Goal: Task Accomplishment & Management: Complete application form

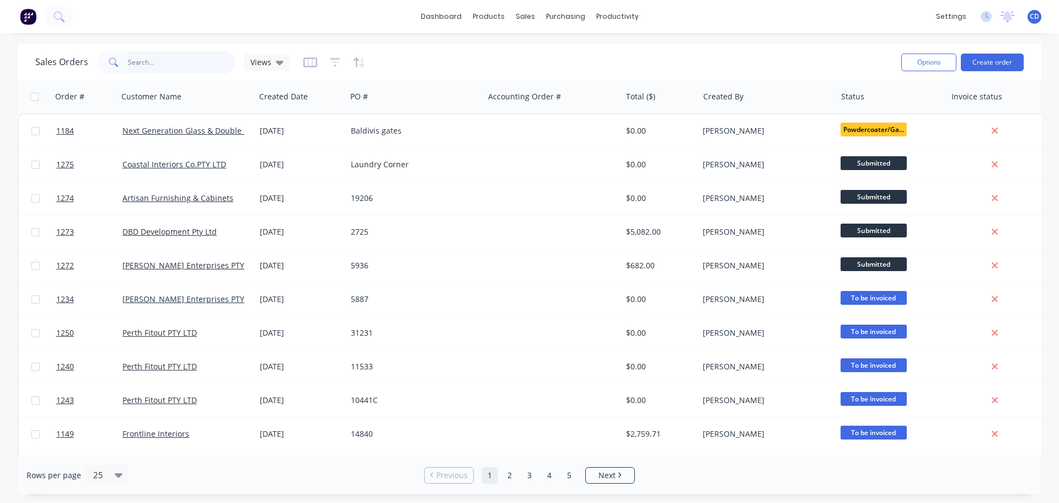
click at [180, 65] on input "text" at bounding box center [182, 62] width 108 height 22
type input "rena"
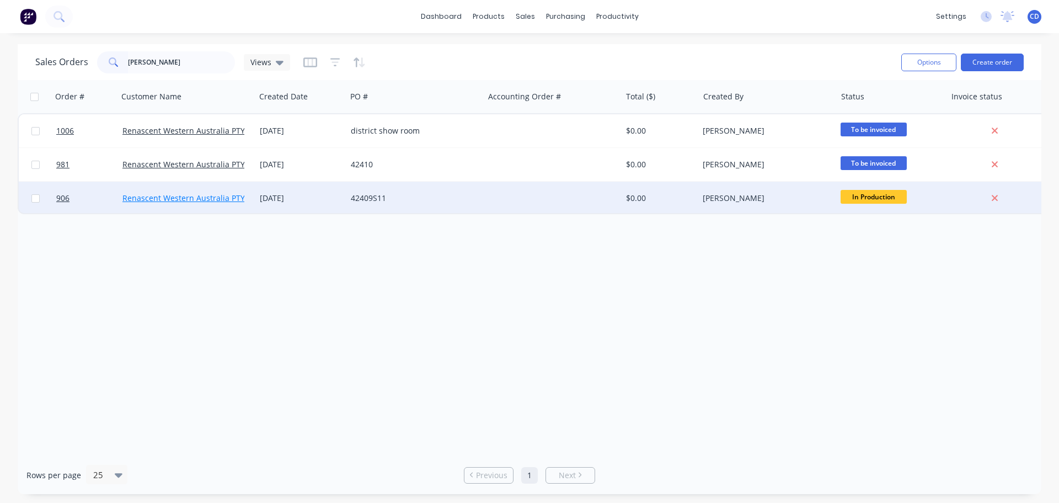
click at [211, 199] on link "Renascent Western Australia PTY LTD" at bounding box center [191, 198] width 138 height 10
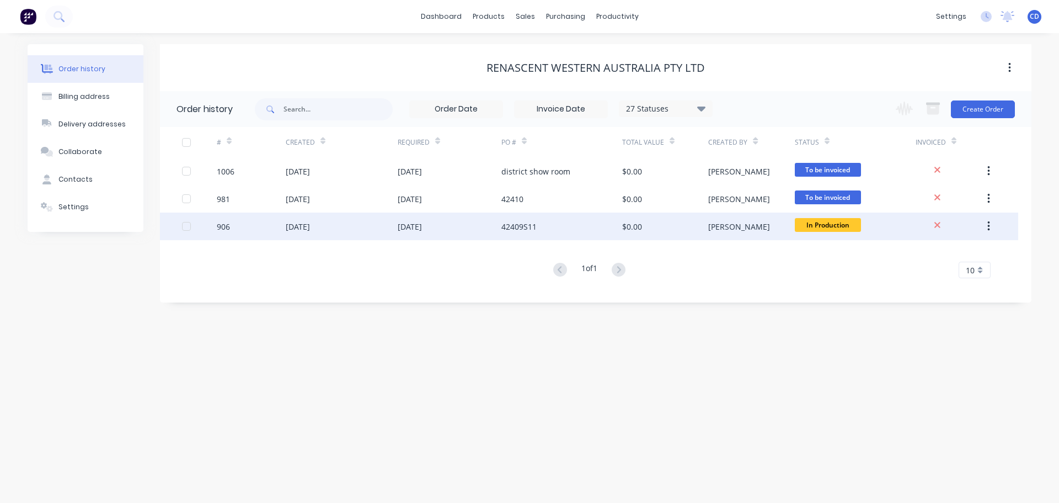
click at [499, 229] on div "31 Jan 2025" at bounding box center [450, 226] width 104 height 28
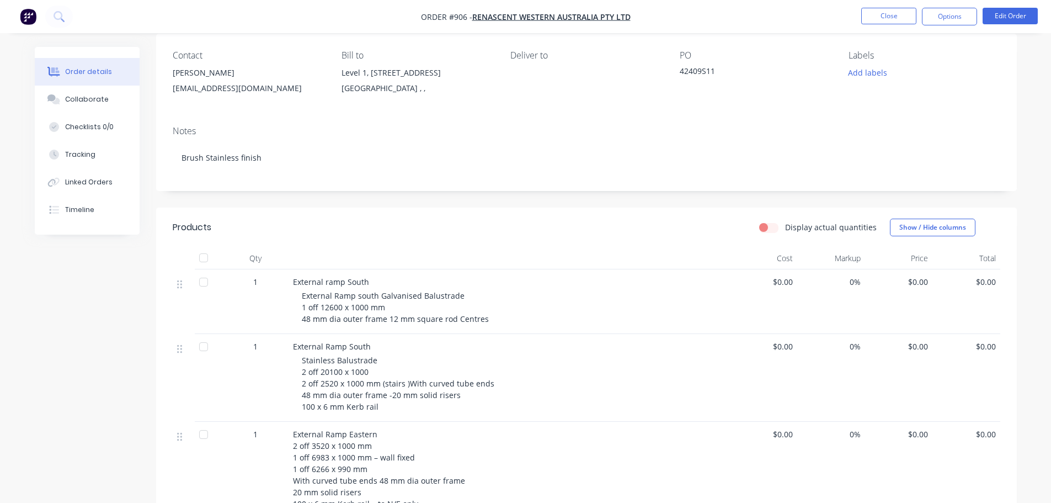
scroll to position [221, 0]
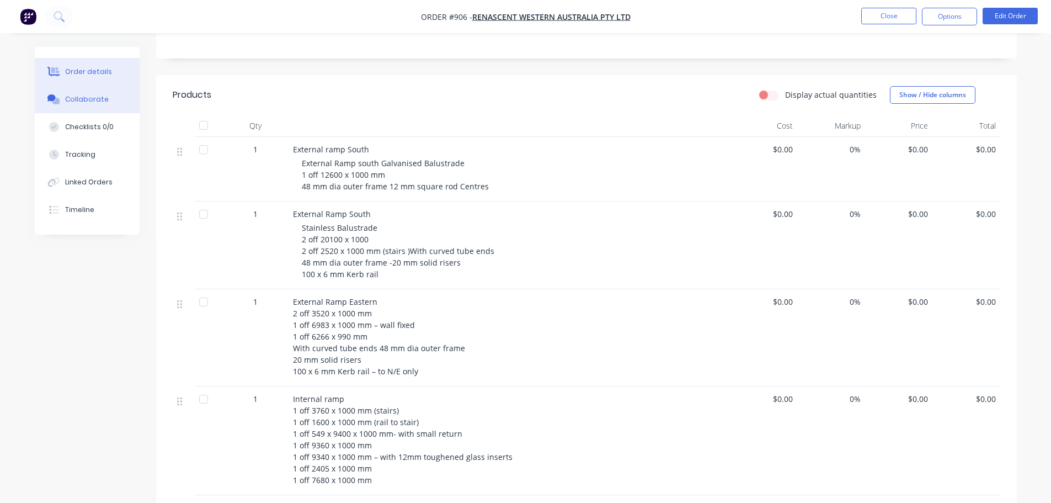
click at [93, 98] on div "Collaborate" at bounding box center [87, 99] width 44 height 10
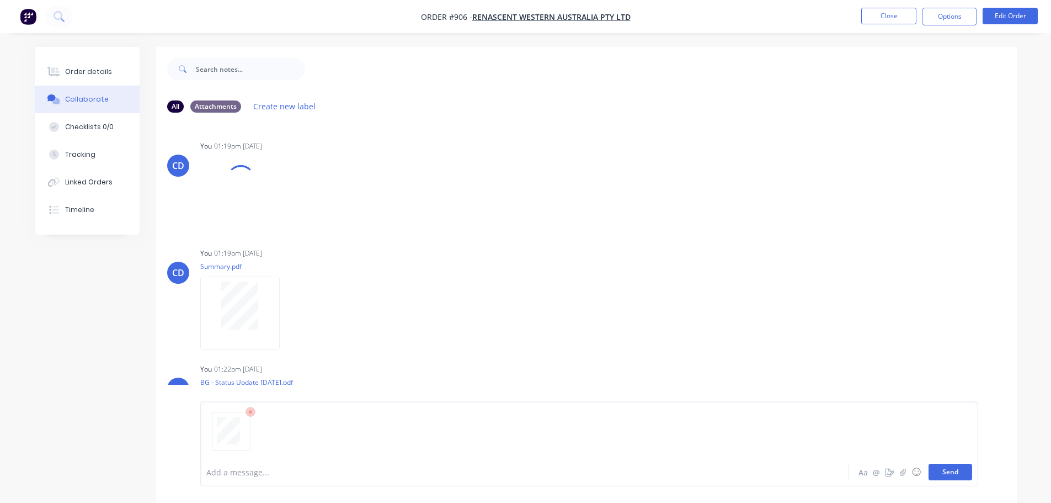
click at [951, 477] on button "Send" at bounding box center [951, 471] width 44 height 17
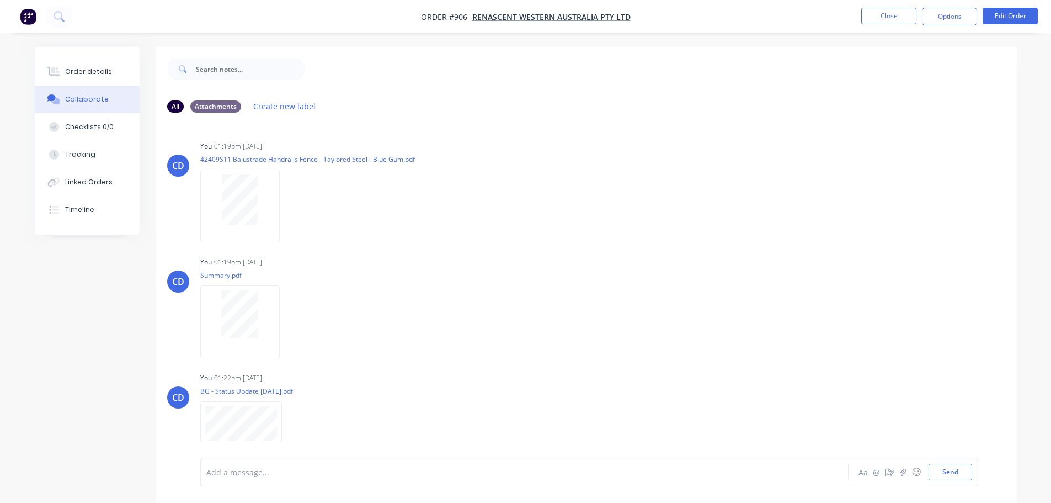
scroll to position [1932, 0]
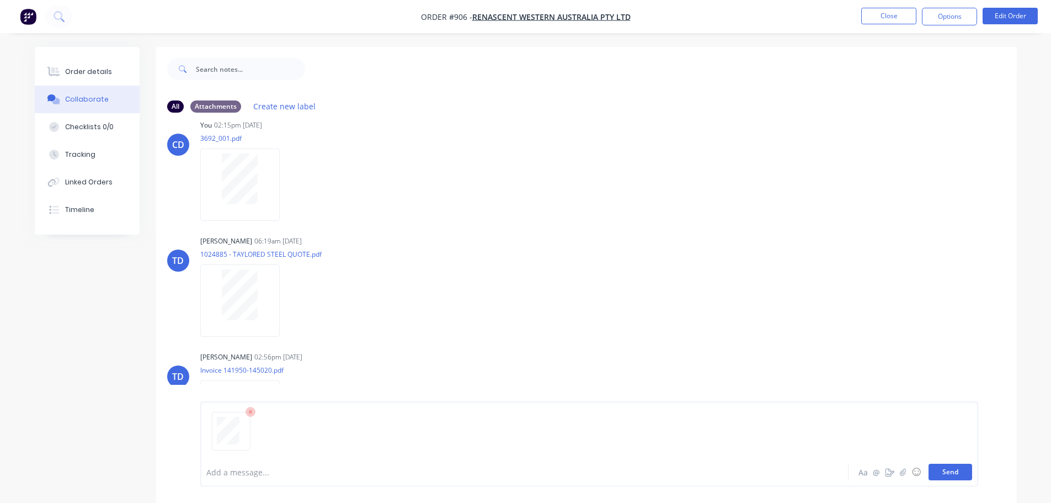
click at [947, 467] on button "Send" at bounding box center [951, 471] width 44 height 17
click at [952, 467] on button "Send" at bounding box center [951, 471] width 44 height 17
click at [961, 467] on button "Send" at bounding box center [951, 471] width 44 height 17
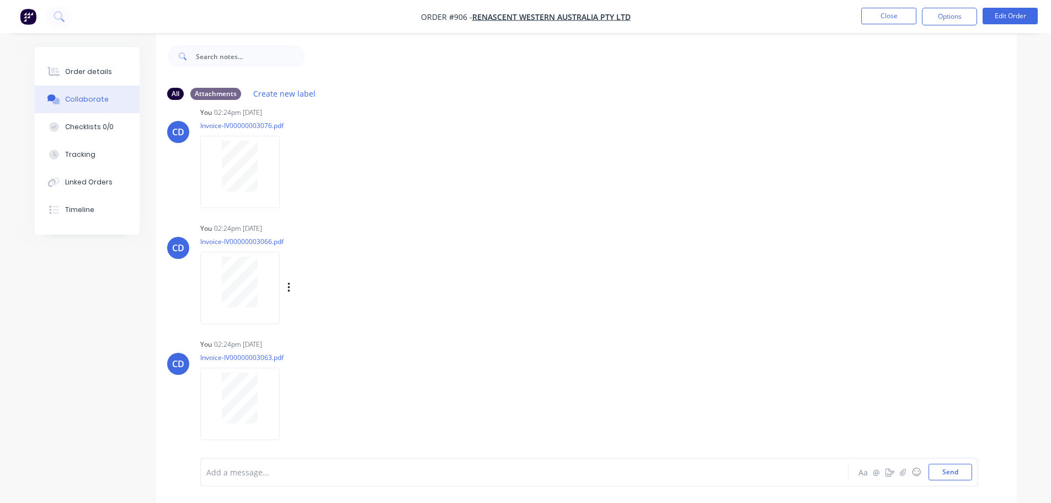
scroll to position [17, 0]
click at [937, 470] on button "Send" at bounding box center [951, 471] width 44 height 17
drag, startPoint x: 734, startPoint y: 143, endPoint x: 881, endPoint y: 2, distance: 203.7
click at [744, 136] on div "CD You 02:24pm 26/08/25 Invoice-IV00000003076.pdf Labels Download Delete" at bounding box center [586, 149] width 861 height 99
click at [956, 475] on button "Send" at bounding box center [951, 471] width 44 height 17
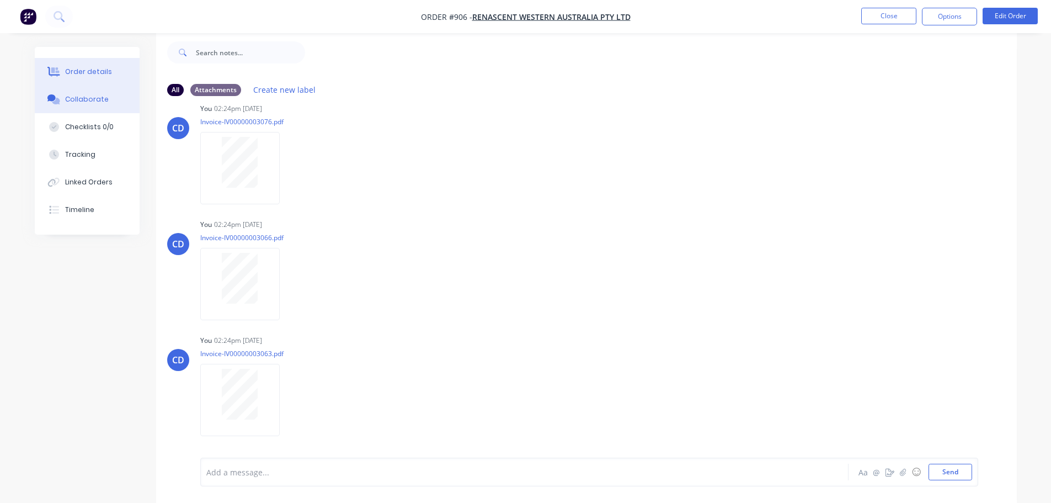
scroll to position [2511, 0]
click at [70, 72] on div "Order details" at bounding box center [88, 72] width 47 height 10
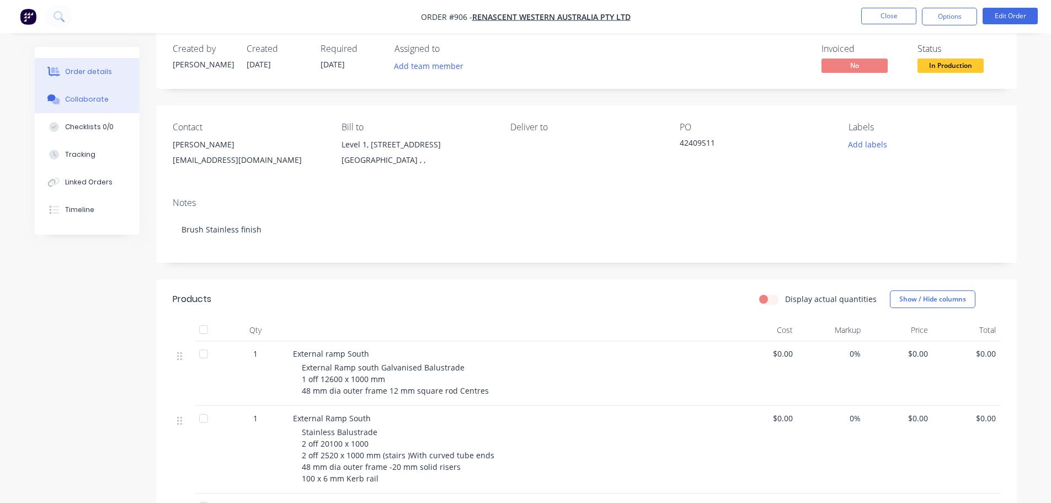
click at [86, 99] on div "Collaborate" at bounding box center [87, 99] width 44 height 10
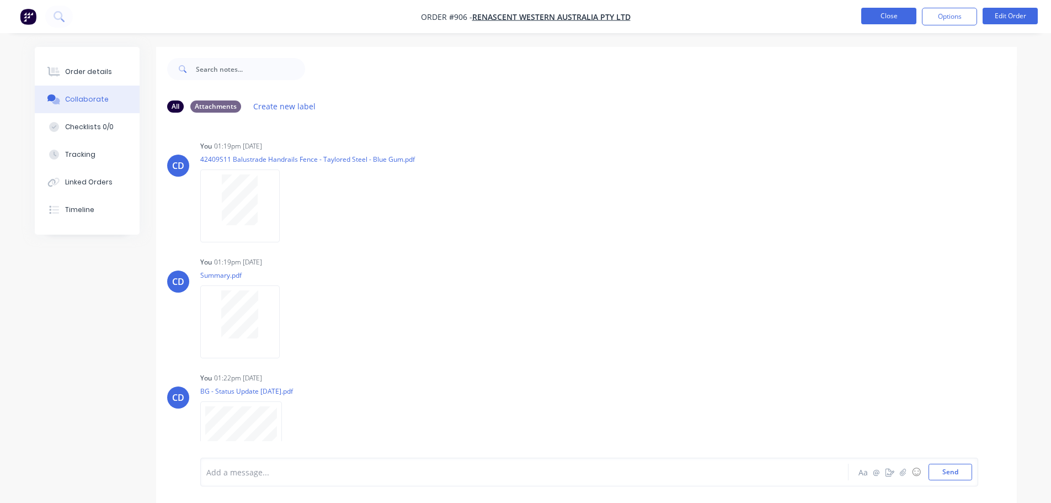
click at [897, 16] on button "Close" at bounding box center [888, 16] width 55 height 17
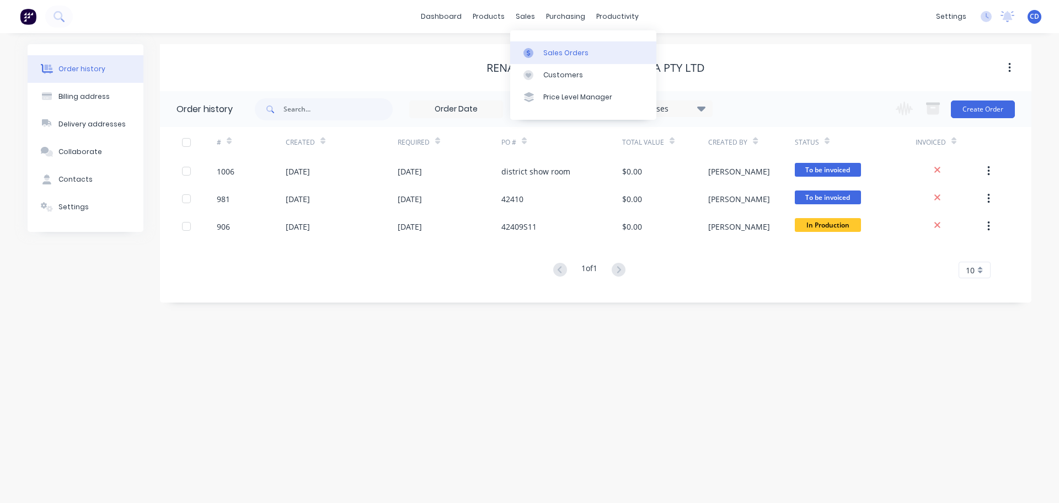
drag, startPoint x: 527, startPoint y: 17, endPoint x: 558, endPoint y: 41, distance: 39.7
click at [527, 17] on div "sales" at bounding box center [525, 16] width 30 height 17
click at [572, 52] on div "Sales Orders" at bounding box center [565, 53] width 45 height 10
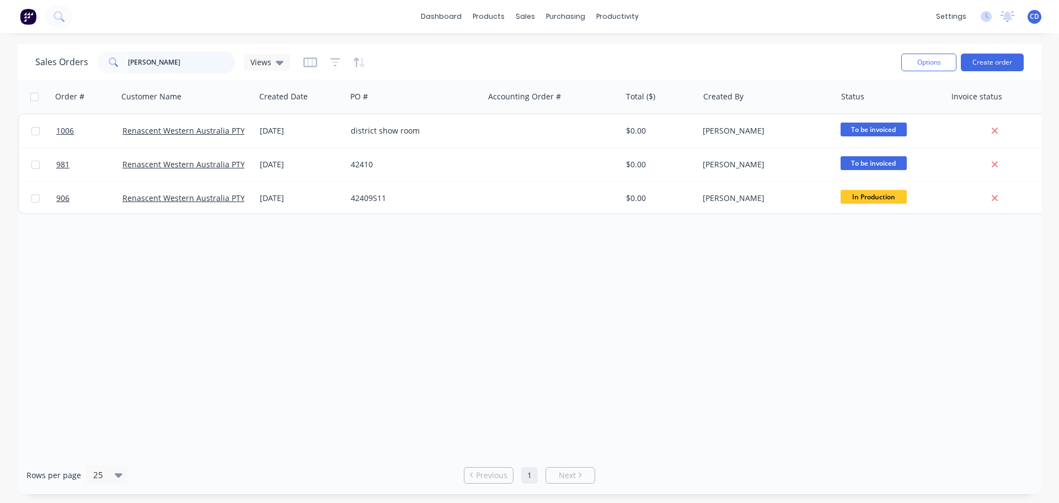
click at [207, 60] on input "rena" at bounding box center [182, 62] width 108 height 22
type input "r"
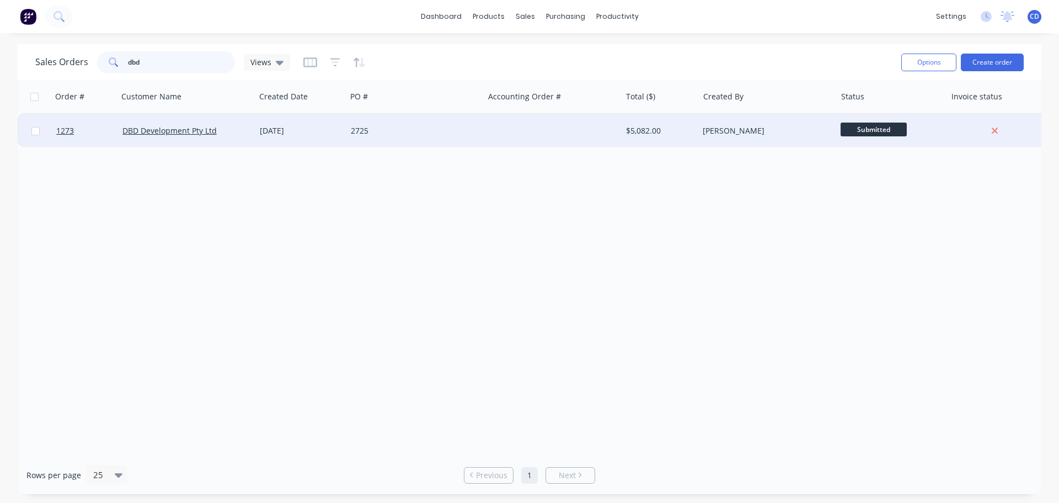
type input "dbd"
click at [290, 139] on div "[DATE]" at bounding box center [300, 130] width 91 height 33
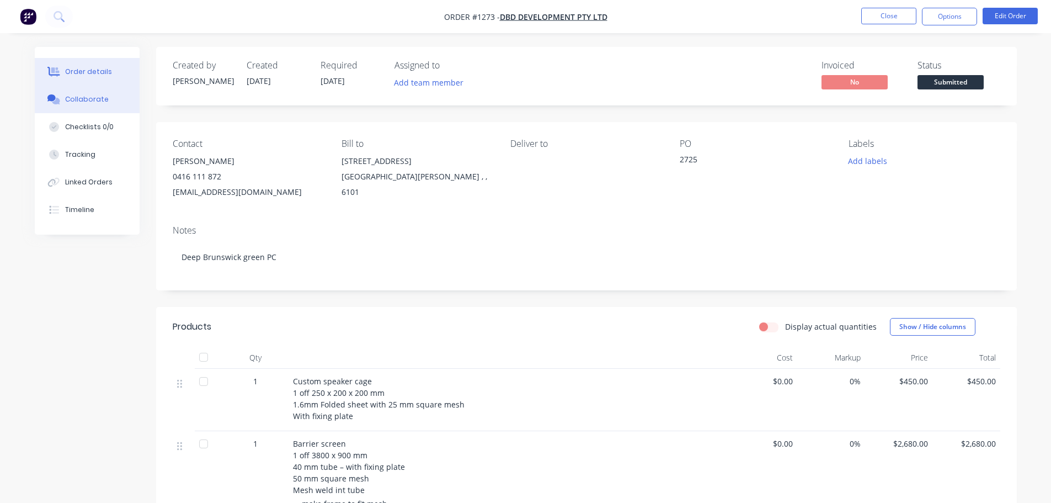
click at [102, 102] on div "Collaborate" at bounding box center [87, 99] width 44 height 10
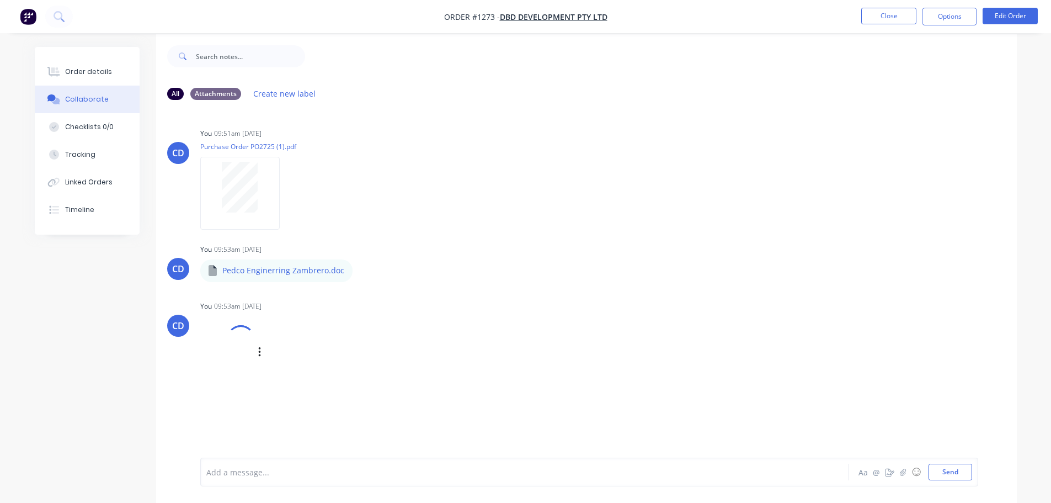
scroll to position [17, 0]
click at [239, 348] on div at bounding box center [240, 335] width 39 height 39
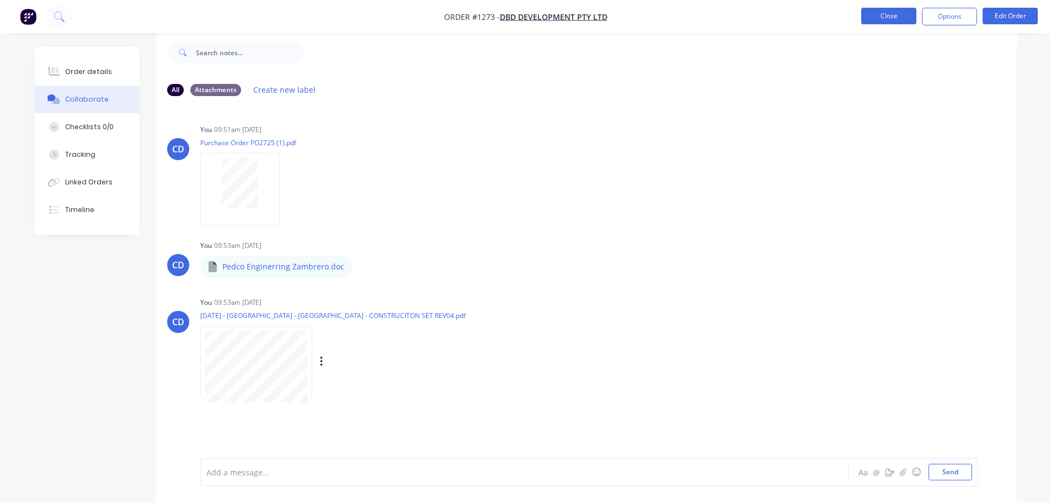
click at [887, 21] on button "Close" at bounding box center [888, 16] width 55 height 17
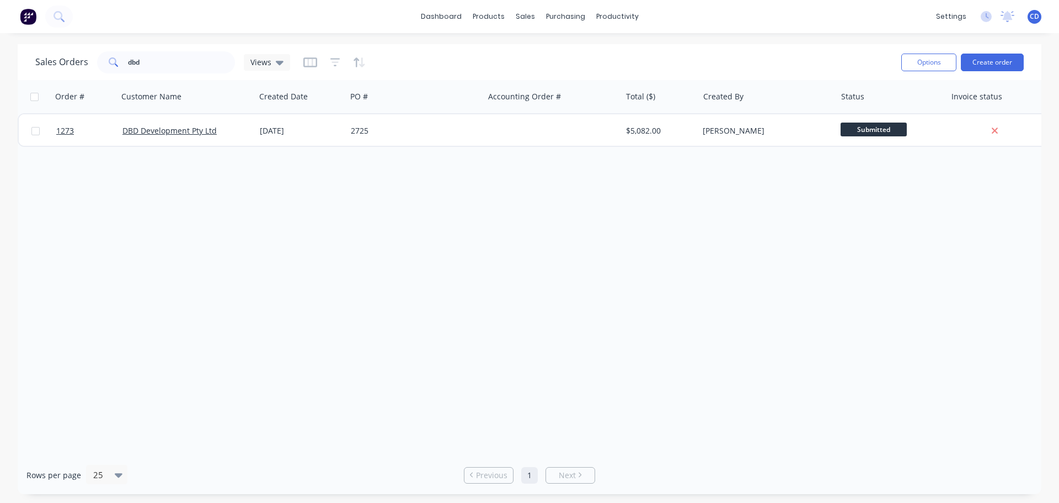
click at [815, 232] on div "Order # Customer Name Created Date PO # Accounting Order # Total ($) Created By…" at bounding box center [530, 268] width 1024 height 376
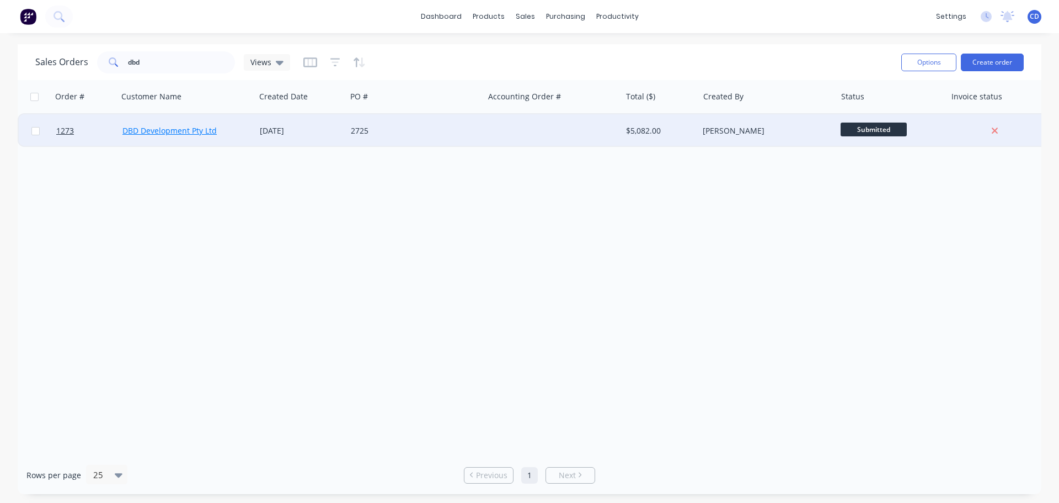
click at [170, 132] on link "DBD Development Pty Ltd" at bounding box center [169, 130] width 94 height 10
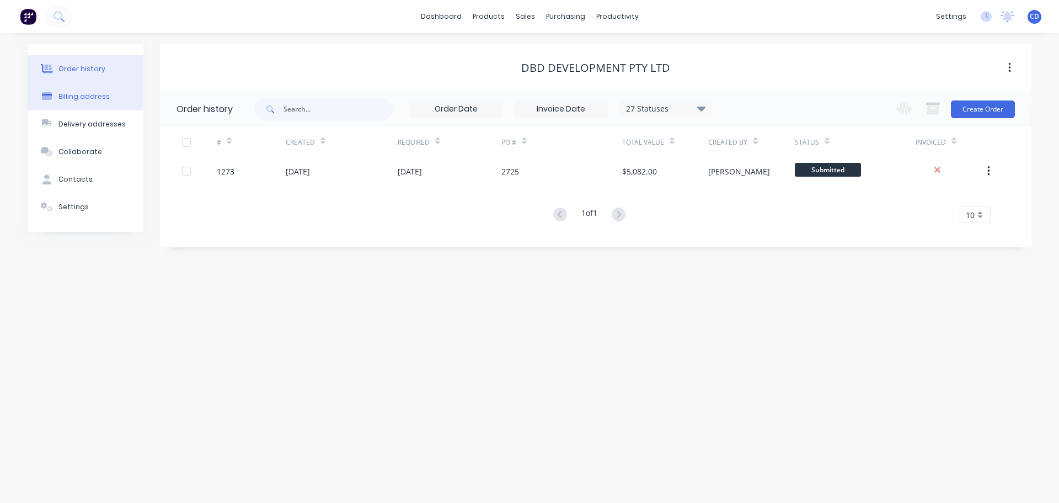
click at [99, 94] on div "Billing address" at bounding box center [83, 97] width 51 height 10
select select "AU"
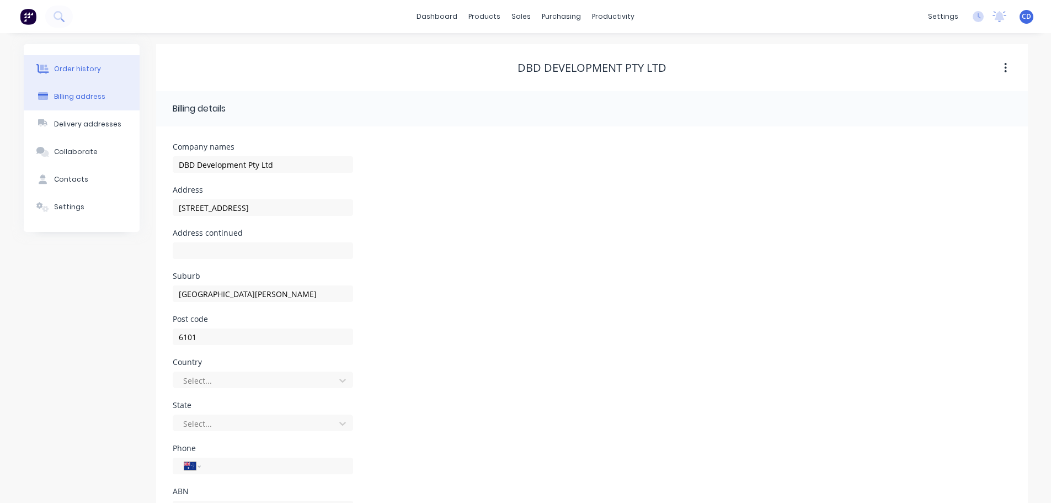
click at [76, 67] on div "Order history" at bounding box center [77, 69] width 47 height 10
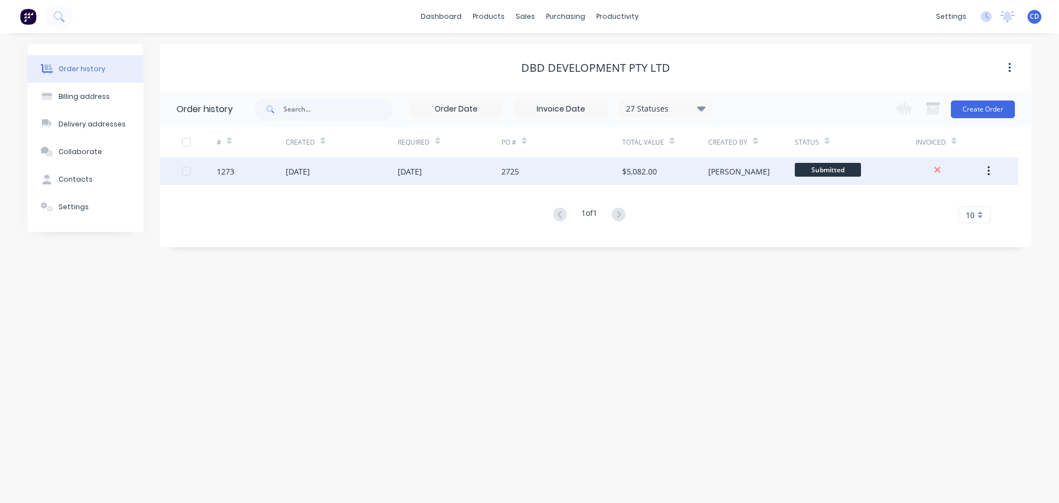
click at [475, 173] on div "[DATE]" at bounding box center [450, 171] width 104 height 28
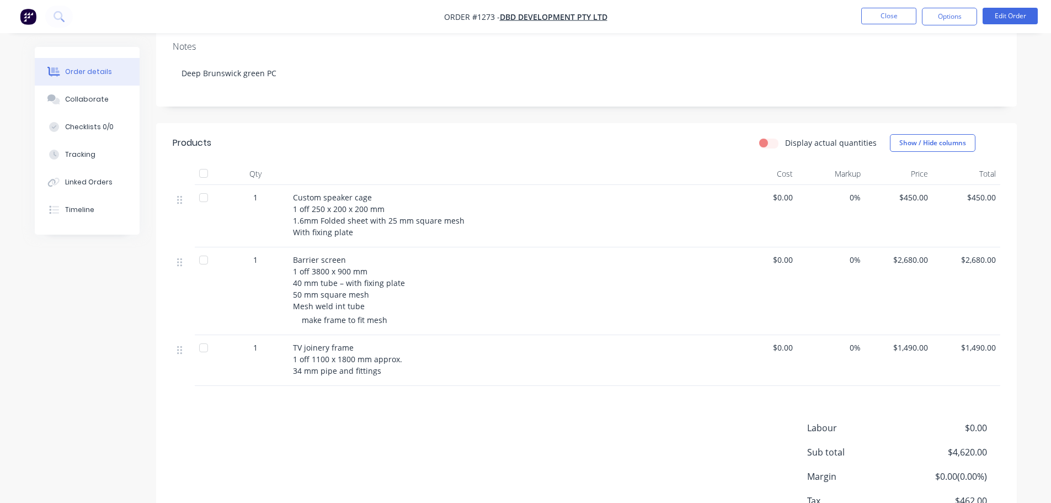
scroll to position [263, 0]
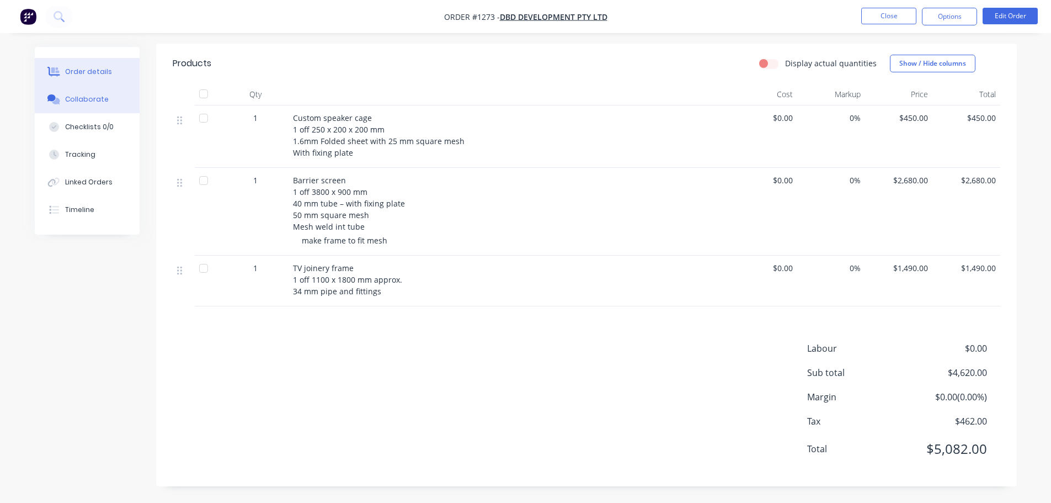
click at [95, 104] on button "Collaborate" at bounding box center [87, 100] width 105 height 28
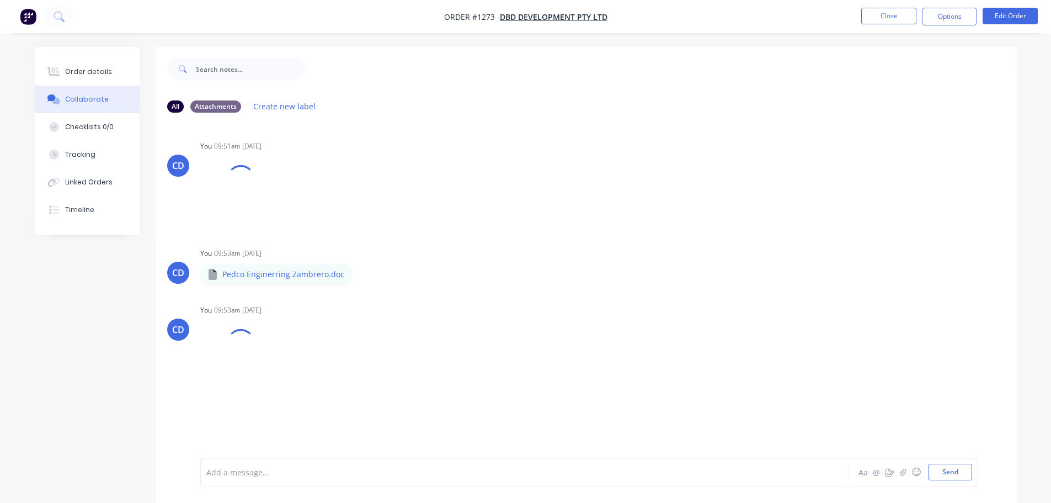
scroll to position [17, 0]
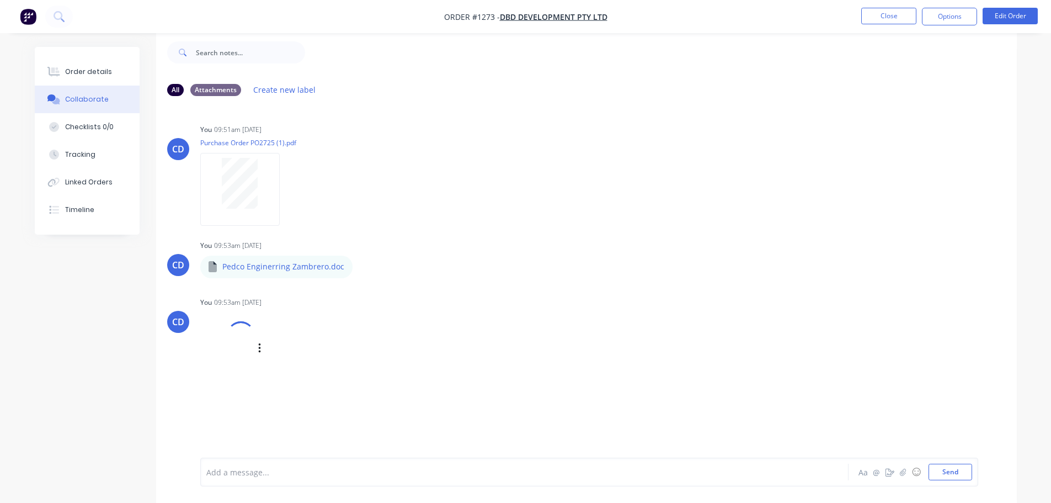
click at [241, 328] on div at bounding box center [241, 335] width 32 height 32
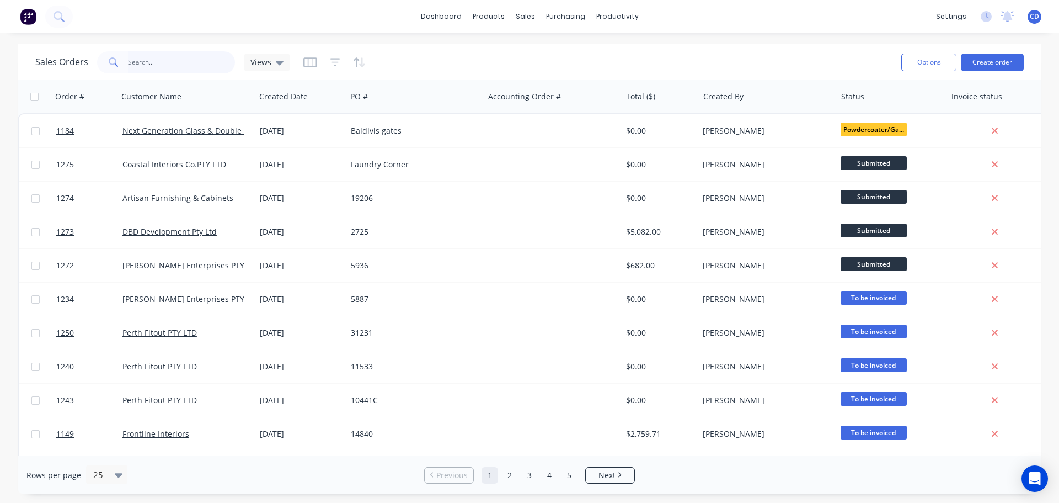
click at [186, 58] on input "text" at bounding box center [182, 62] width 108 height 22
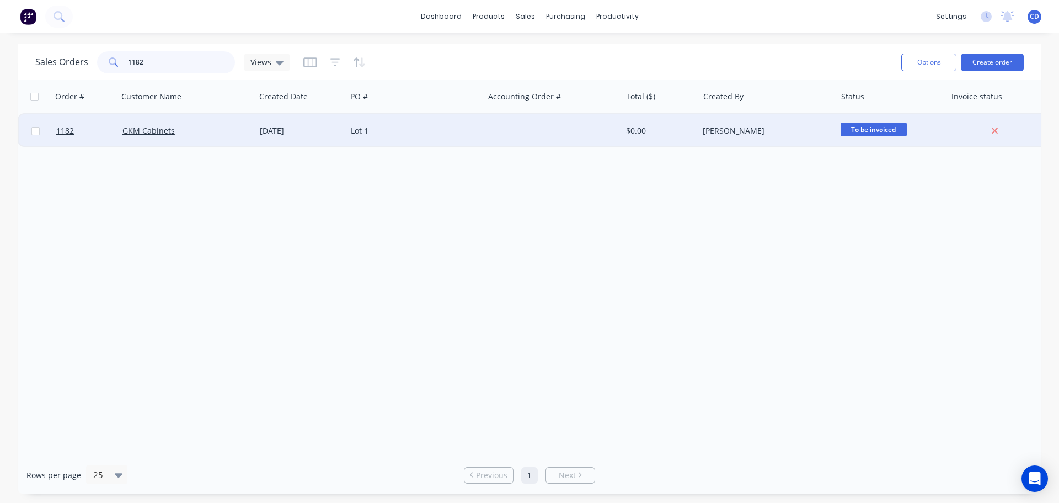
type input "1182"
click at [185, 133] on div "GKM Cabinets" at bounding box center [183, 130] width 122 height 11
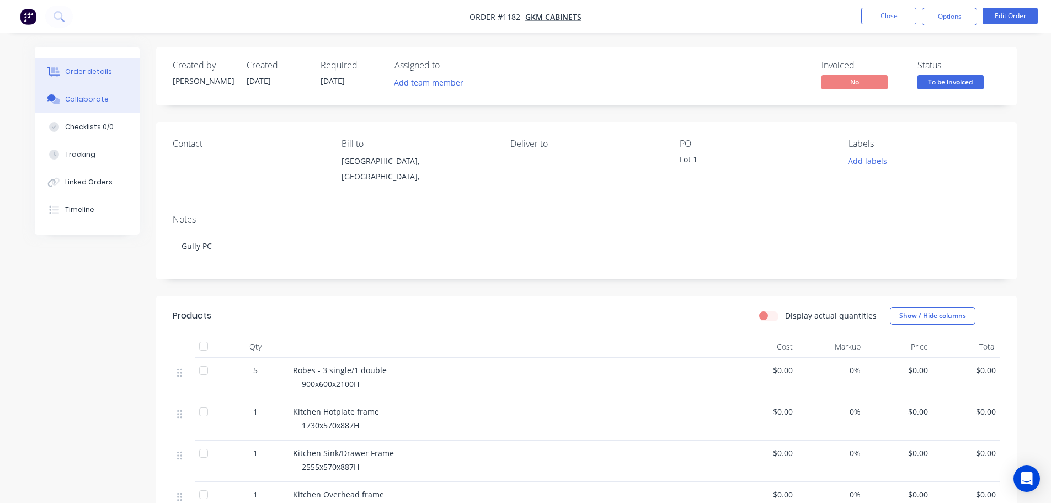
click at [88, 99] on div "Collaborate" at bounding box center [87, 99] width 44 height 10
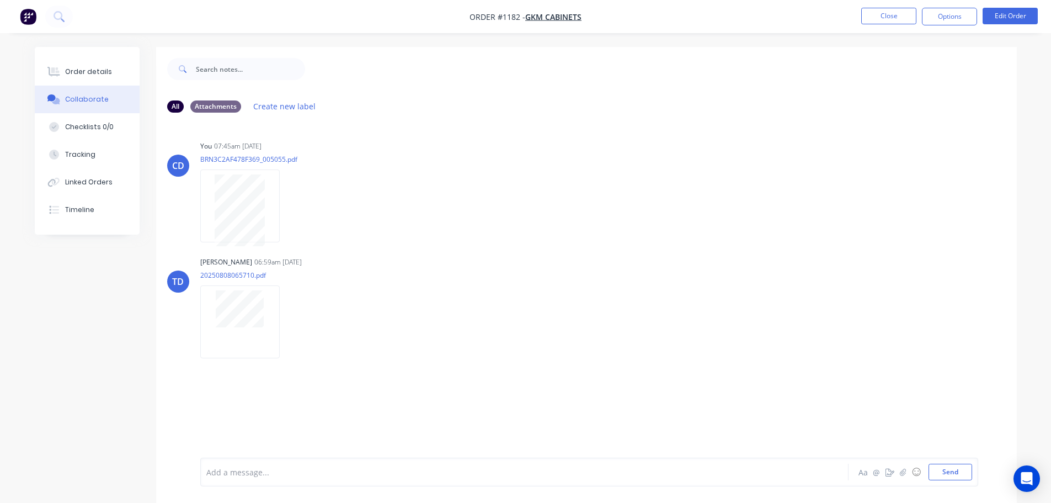
click at [163, 355] on div "CD You 07:45am [DATE] BRN3C2AF478F369_005055.pdf Labels Download Delete TD [PER…" at bounding box center [586, 289] width 861 height 336
click at [83, 72] on div "Order details" at bounding box center [88, 72] width 47 height 10
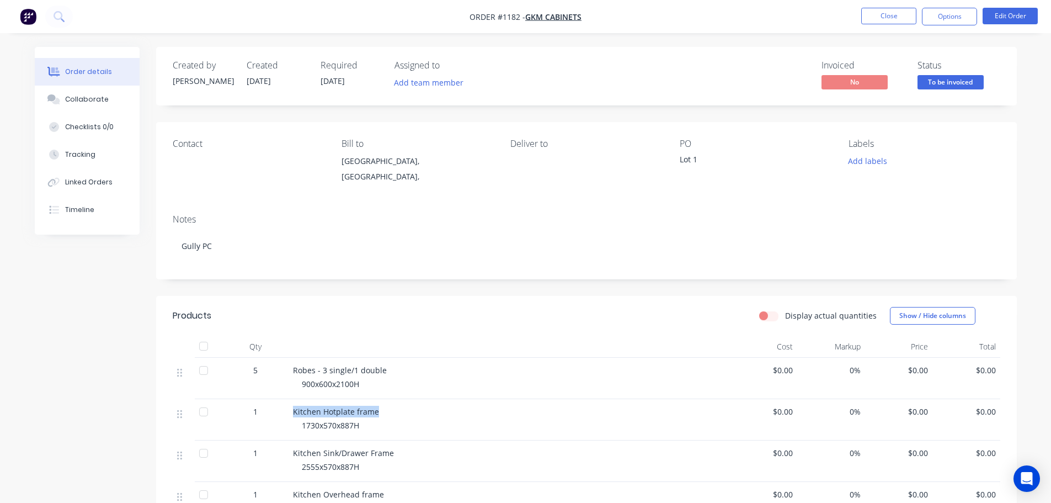
drag, startPoint x: 293, startPoint y: 411, endPoint x: 375, endPoint y: 416, distance: 82.4
click at [375, 416] on span "Kitchen Hotplate frame" at bounding box center [336, 411] width 86 height 10
copy span "Kitchen Hotplate frame"
click at [87, 84] on button "Order details" at bounding box center [87, 72] width 105 height 28
click at [79, 88] on button "Collaborate" at bounding box center [87, 100] width 105 height 28
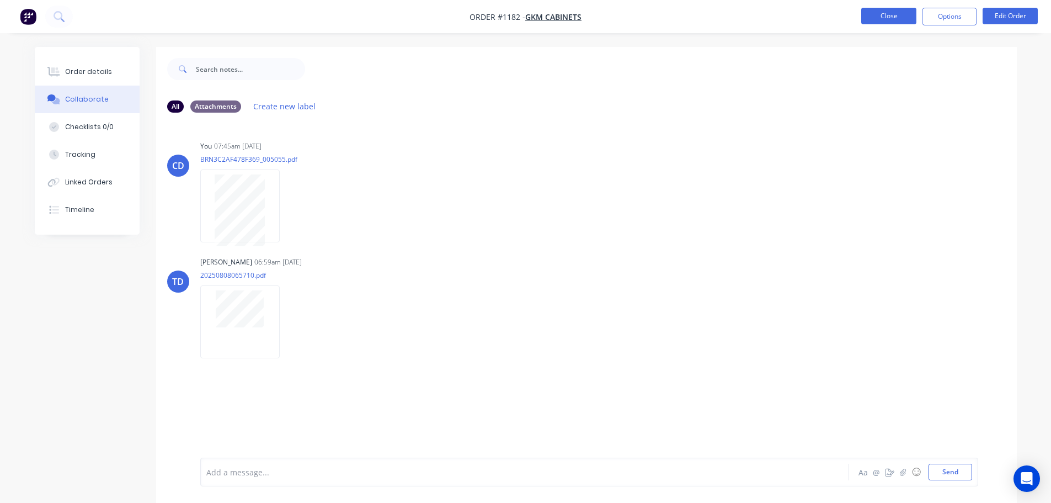
click at [722, 16] on button "Close" at bounding box center [888, 16] width 55 height 17
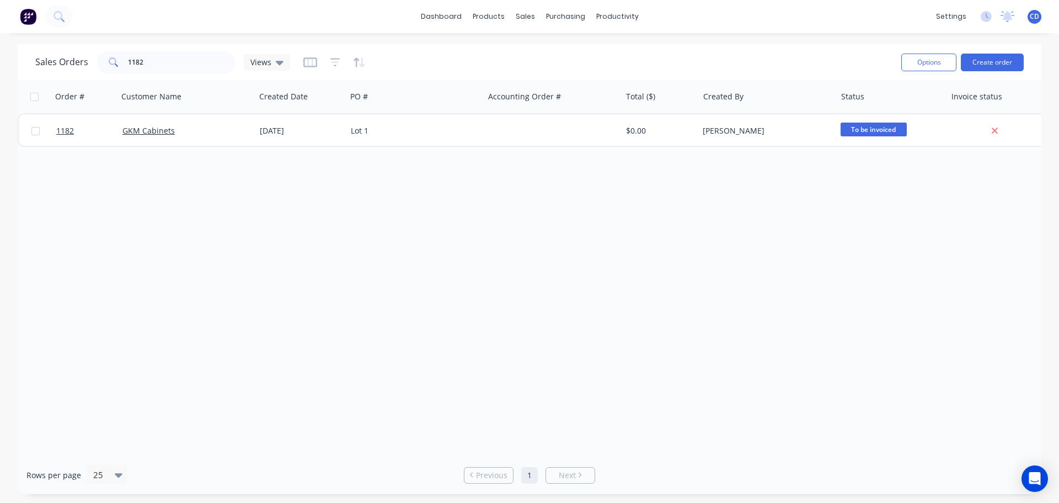
drag, startPoint x: 262, startPoint y: 183, endPoint x: 598, endPoint y: 78, distance: 351.8
click at [276, 182] on div "Order # Customer Name Created Date PO # Accounting Order # Total ($) Created By…" at bounding box center [530, 268] width 1024 height 376
drag, startPoint x: 322, startPoint y: 283, endPoint x: 259, endPoint y: 230, distance: 81.8
click at [329, 280] on div "Order # Customer Name Created Date PO # Accounting Order # Total ($) Created By…" at bounding box center [530, 268] width 1024 height 376
click at [166, 68] on input "1182" at bounding box center [182, 62] width 108 height 22
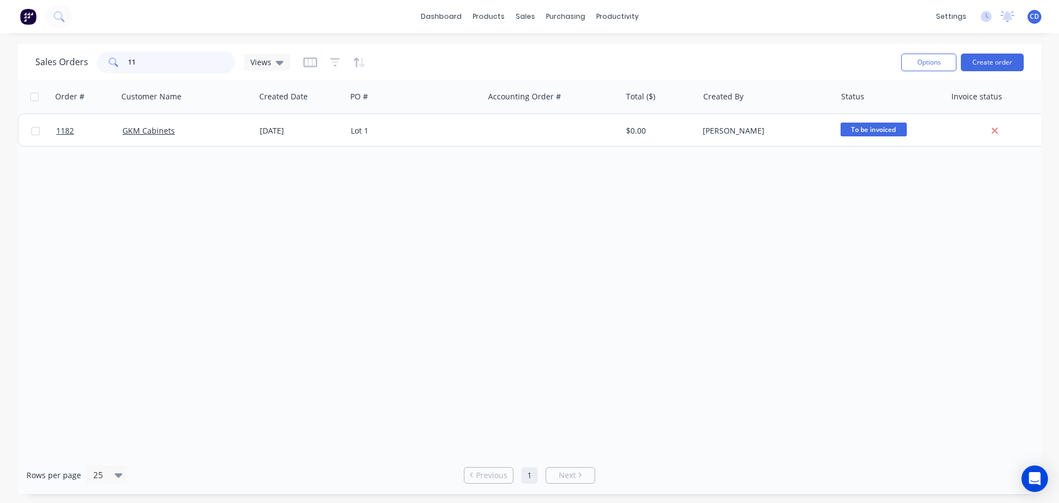
type input "1"
drag, startPoint x: 366, startPoint y: 241, endPoint x: 433, endPoint y: 241, distance: 67.3
click at [366, 241] on div at bounding box center [530, 268] width 1024 height 376
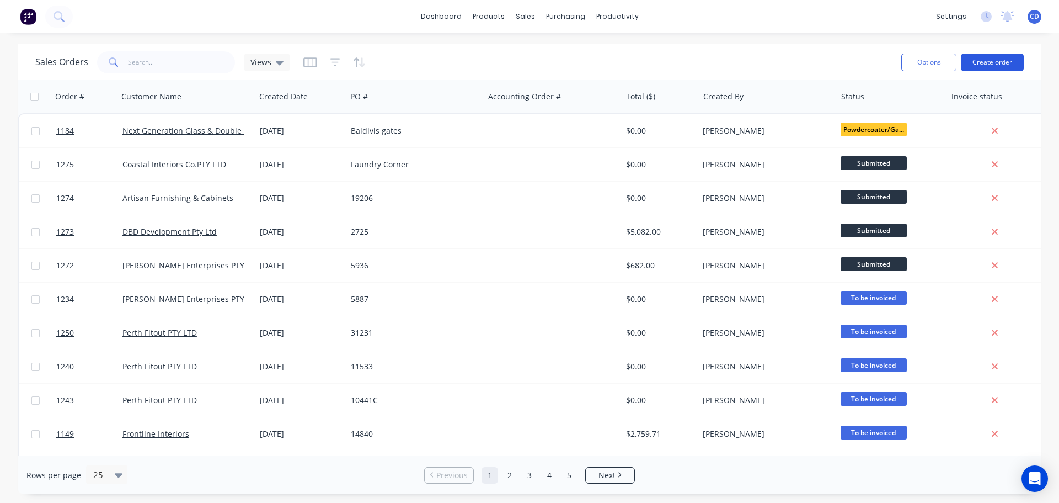
click at [722, 60] on button "Create order" at bounding box center [992, 63] width 63 height 18
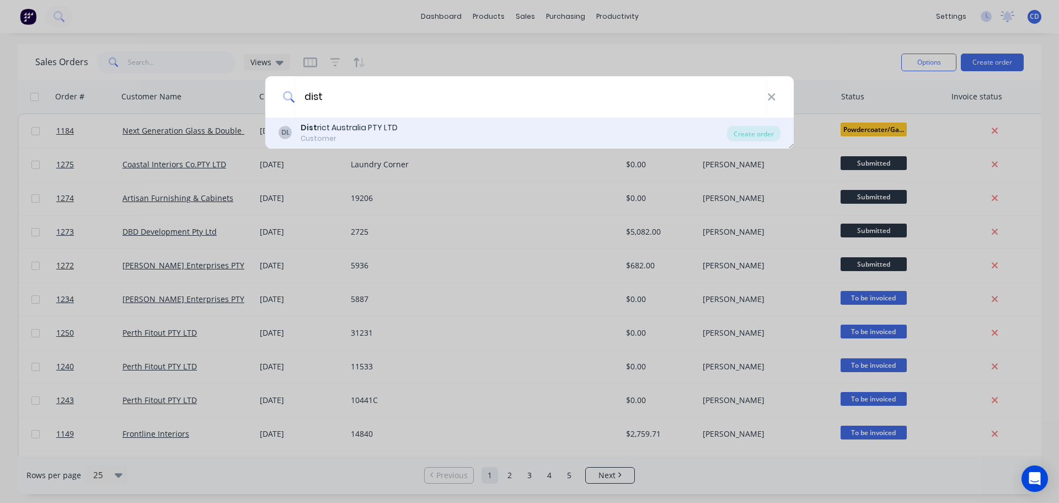
type input "dist"
click at [343, 129] on div "Dist rict Australia PTY LTD" at bounding box center [349, 128] width 97 height 12
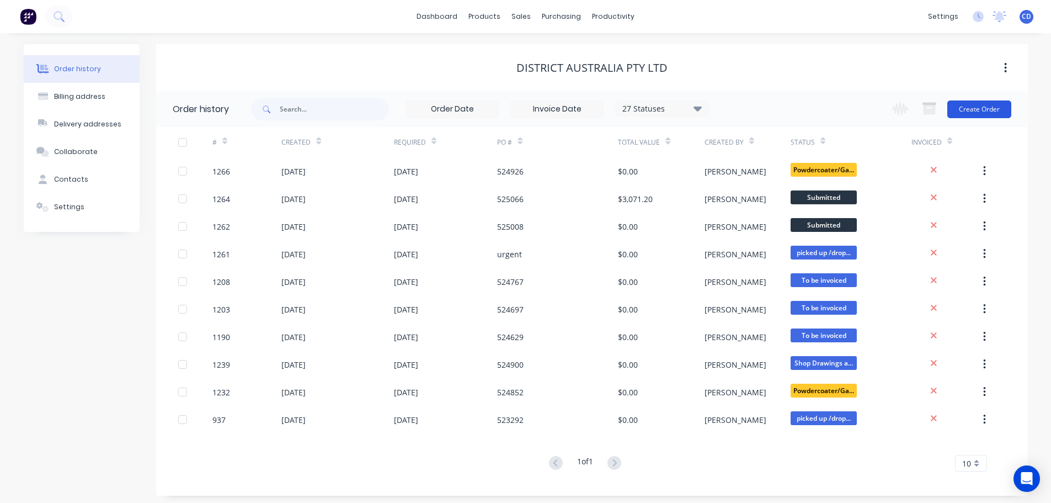
click at [722, 111] on button "Create Order" at bounding box center [979, 109] width 64 height 18
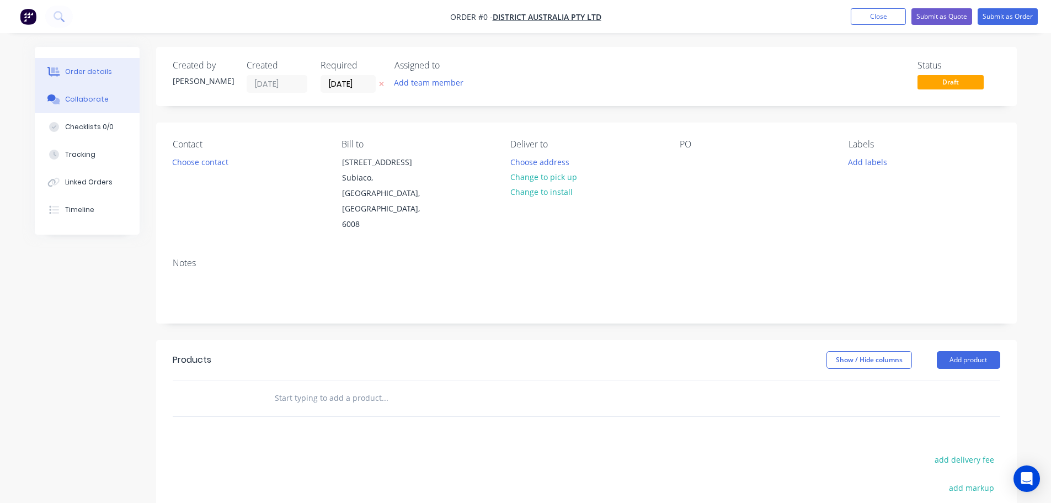
click at [93, 94] on div "Collaborate" at bounding box center [87, 99] width 44 height 10
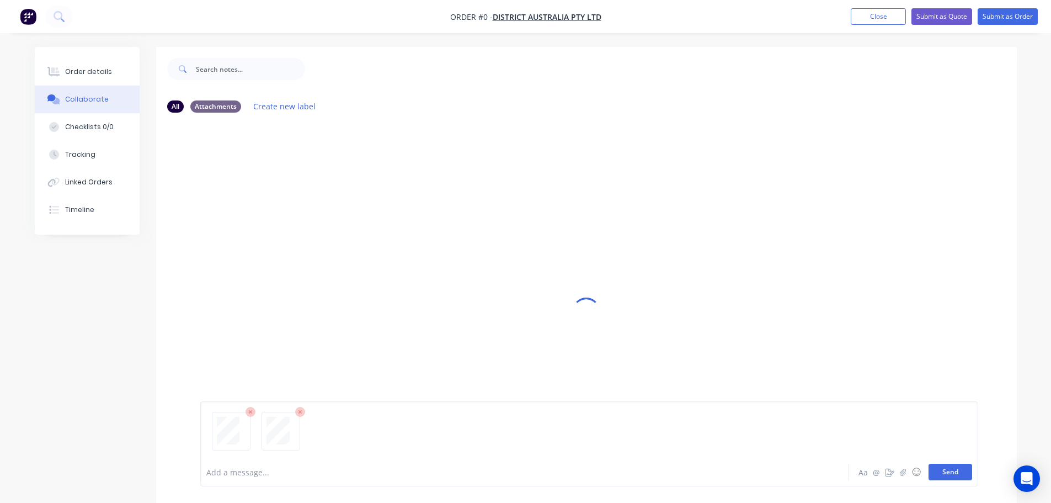
click at [722, 473] on button "Send" at bounding box center [951, 471] width 44 height 17
click at [85, 76] on div "Order details" at bounding box center [88, 72] width 47 height 10
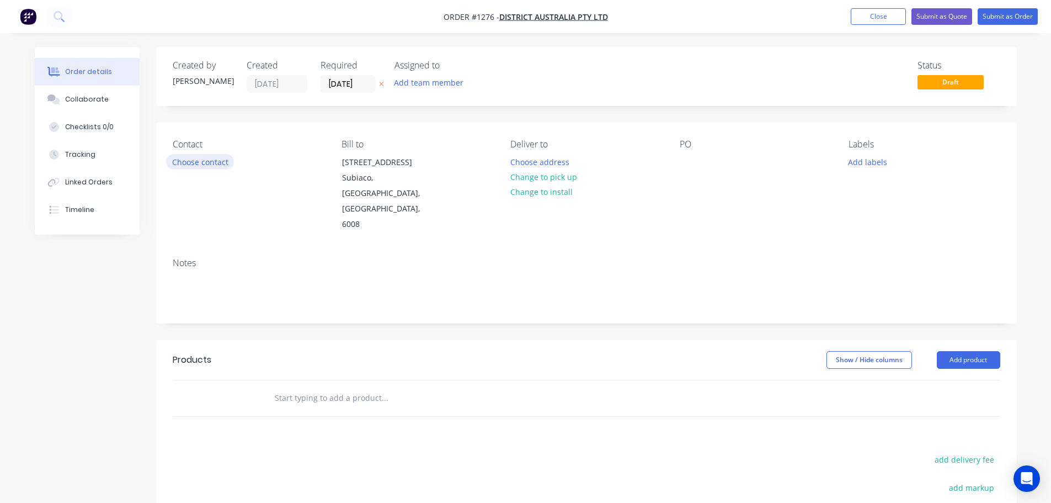
drag, startPoint x: 164, startPoint y: 140, endPoint x: 182, endPoint y: 157, distance: 25.0
click at [166, 141] on div "Contact Choose contact [PERSON_NAME] to [STREET_ADDRESS] Deliver to Choose addr…" at bounding box center [586, 185] width 861 height 126
click at [183, 157] on button "Choose contact" at bounding box center [200, 161] width 68 height 15
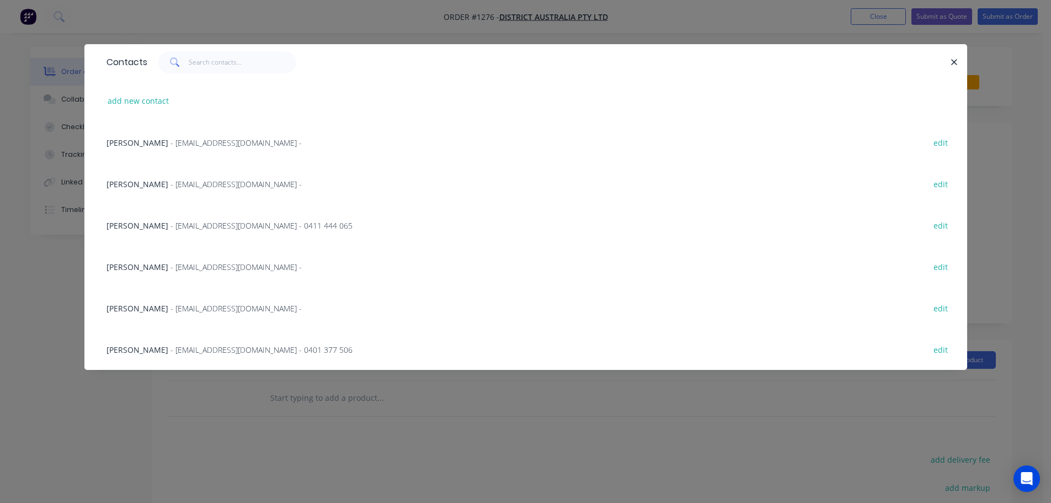
drag, startPoint x: 185, startPoint y: 345, endPoint x: 315, endPoint y: 305, distance: 135.3
click at [186, 345] on span "- [EMAIL_ADDRESS][DOMAIN_NAME] - 0401 377 506" at bounding box center [261, 349] width 182 height 10
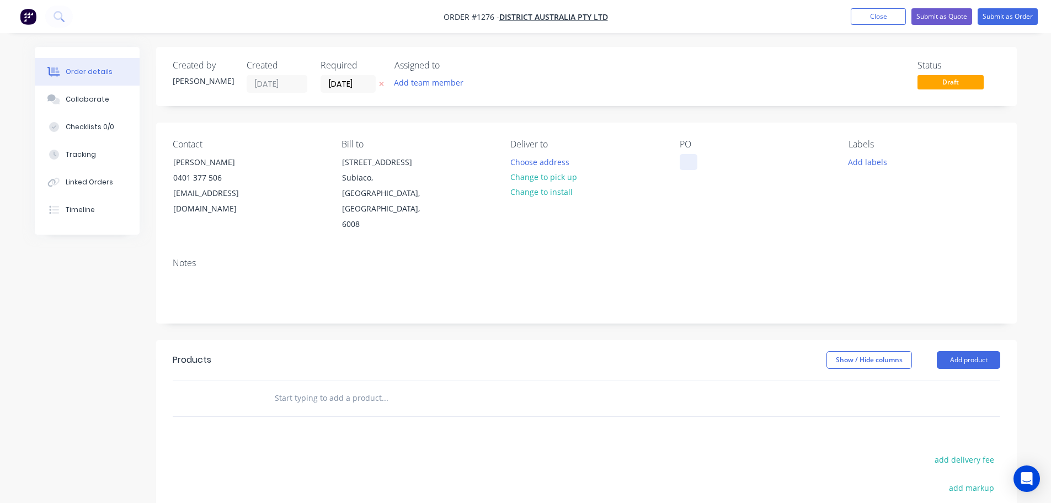
click at [684, 162] on div at bounding box center [689, 162] width 18 height 16
click at [687, 158] on div at bounding box center [689, 162] width 18 height 16
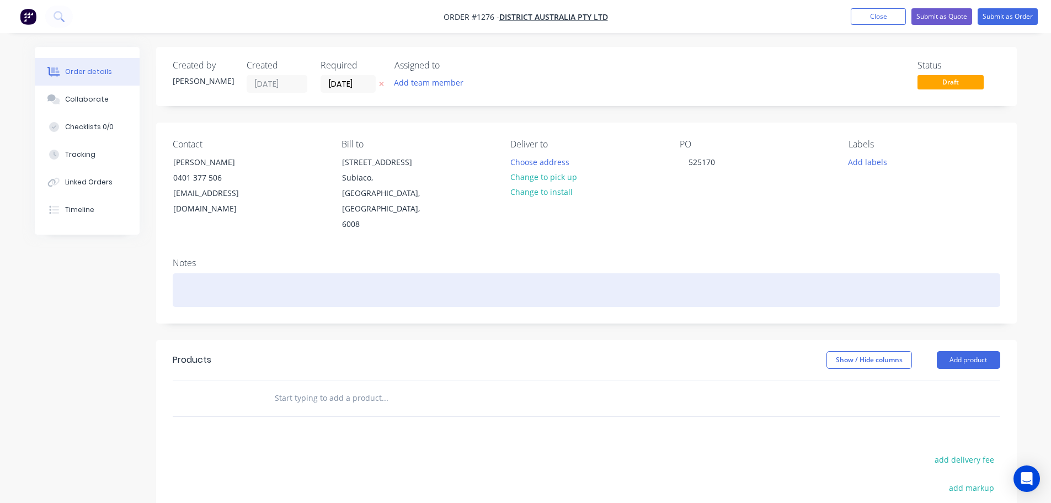
click at [428, 273] on div at bounding box center [587, 290] width 828 height 34
click at [209, 273] on div "Black Ace pC" at bounding box center [587, 290] width 828 height 34
click at [219, 273] on div "Black Ace pC" at bounding box center [587, 290] width 828 height 34
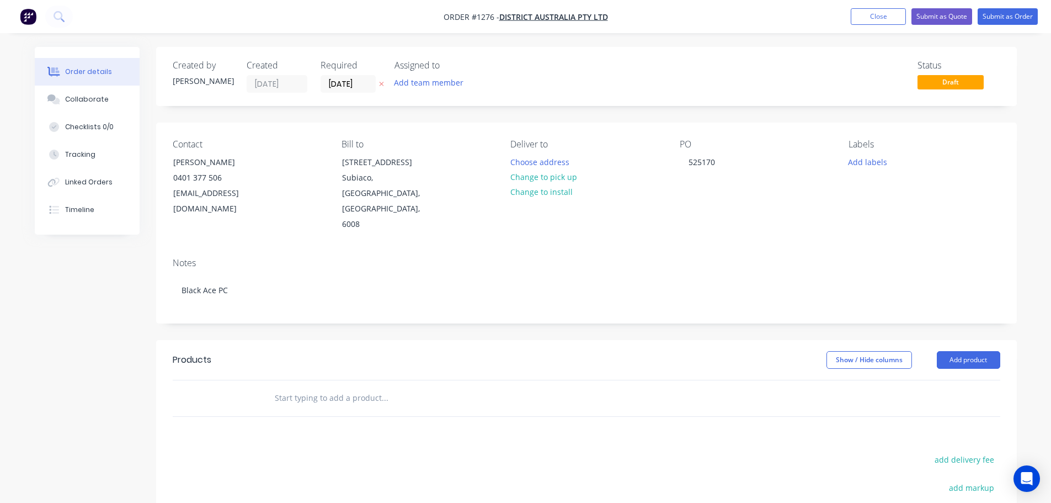
click at [275, 387] on input "text" at bounding box center [384, 398] width 221 height 22
click at [722, 351] on button "Add product" at bounding box center [968, 360] width 63 height 18
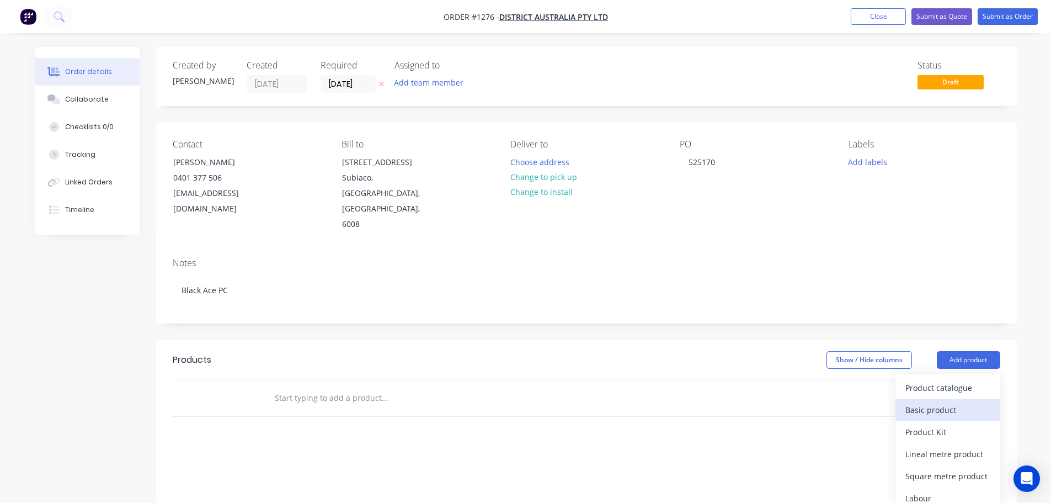
click at [722, 402] on div "Basic product" at bounding box center [947, 410] width 85 height 16
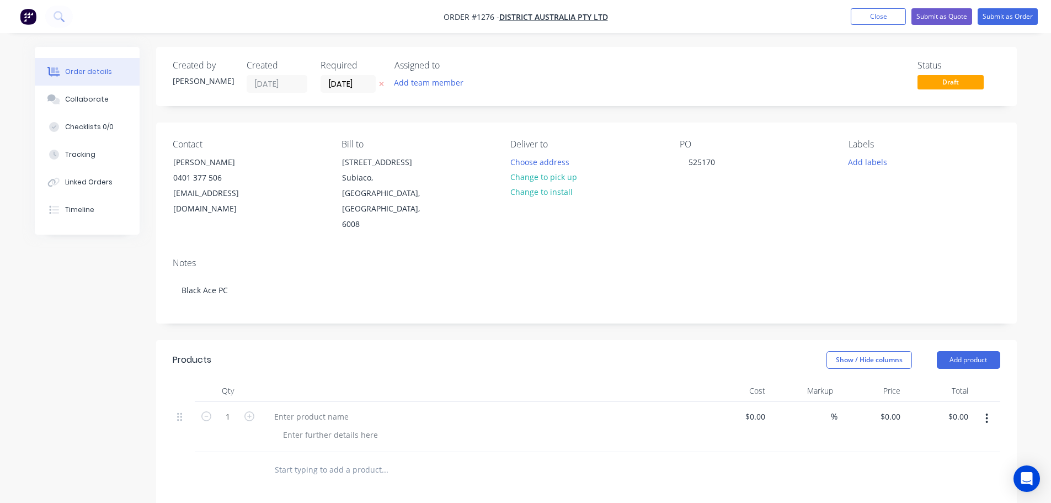
click at [308, 402] on div at bounding box center [481, 427] width 441 height 50
click at [326, 408] on div at bounding box center [311, 416] width 92 height 16
paste div
click at [342, 427] on div at bounding box center [330, 435] width 113 height 16
click at [320, 427] on div at bounding box center [330, 435] width 113 height 16
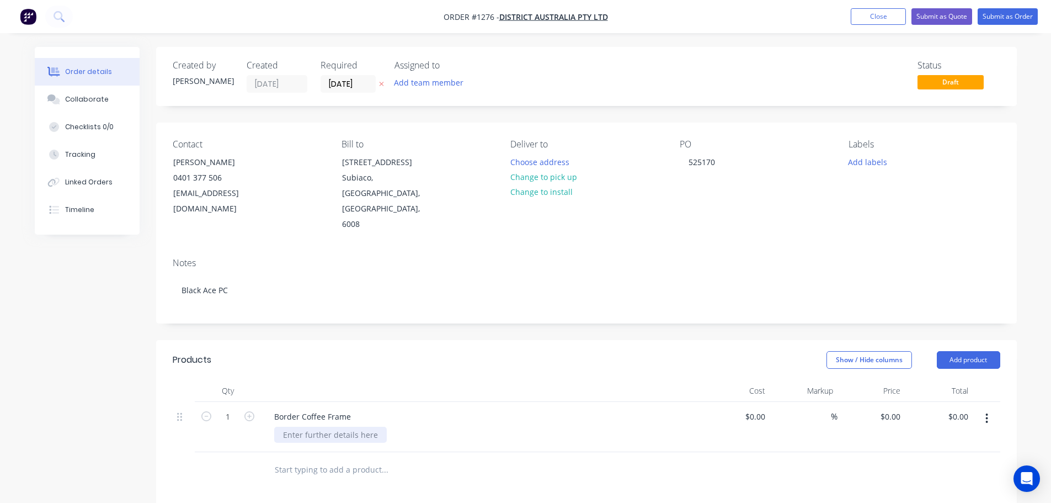
paste div
click at [408, 380] on div at bounding box center [481, 391] width 441 height 22
click at [345, 84] on input "[DATE]" at bounding box center [348, 84] width 54 height 17
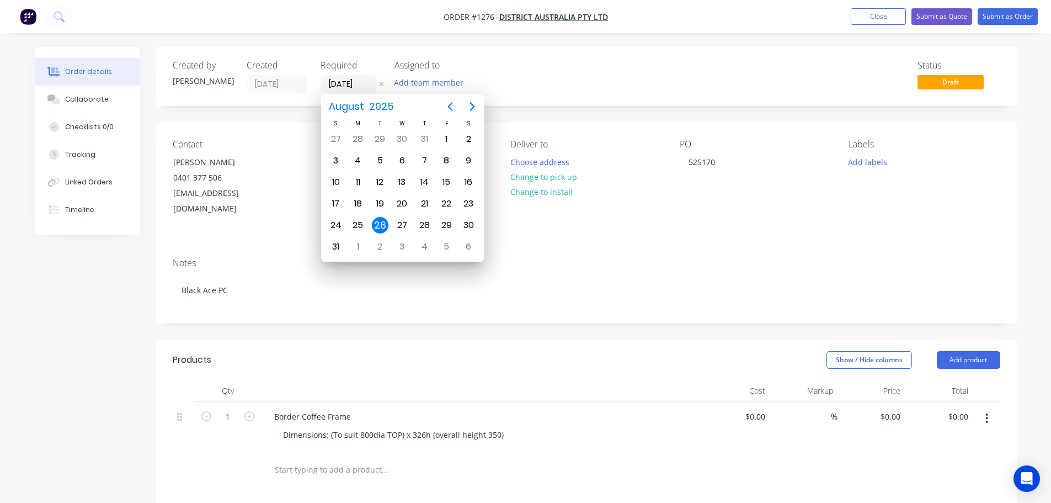
click at [722, 402] on div "$0.00 $0.00" at bounding box center [872, 427] width 68 height 50
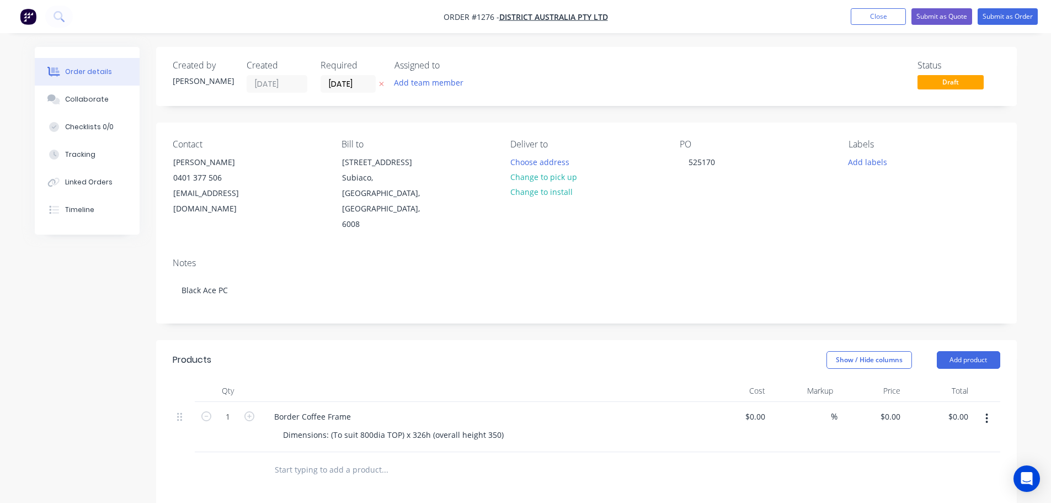
click at [722, 402] on div "$0.00 $0.00" at bounding box center [872, 427] width 68 height 50
click at [722, 402] on div "0 $0.00" at bounding box center [872, 427] width 68 height 50
type input "$513.13"
click at [722, 210] on div "Contact [PERSON_NAME] 0401 377 506 [EMAIL_ADDRESS][DOMAIN_NAME] Bill to [STREET…" at bounding box center [586, 185] width 861 height 126
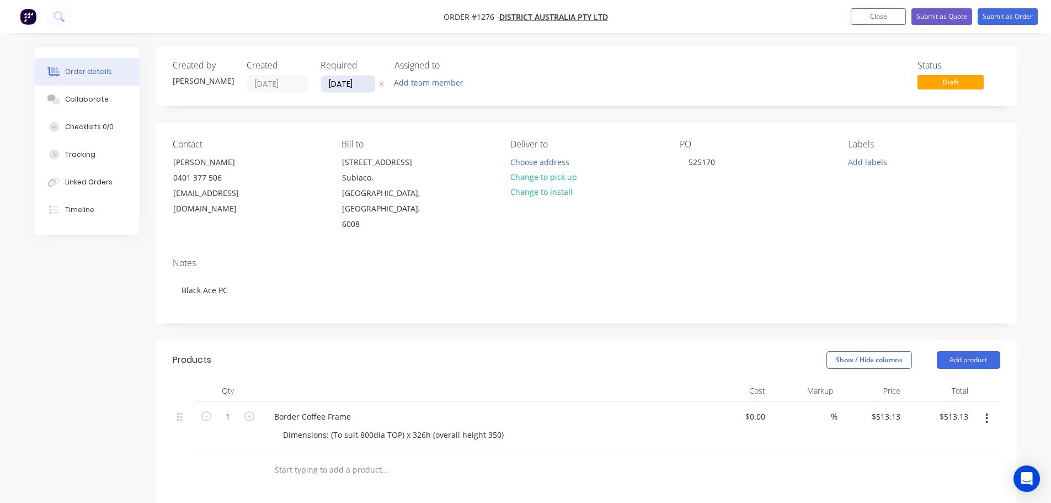
click at [353, 85] on input "[DATE]" at bounding box center [348, 84] width 54 height 17
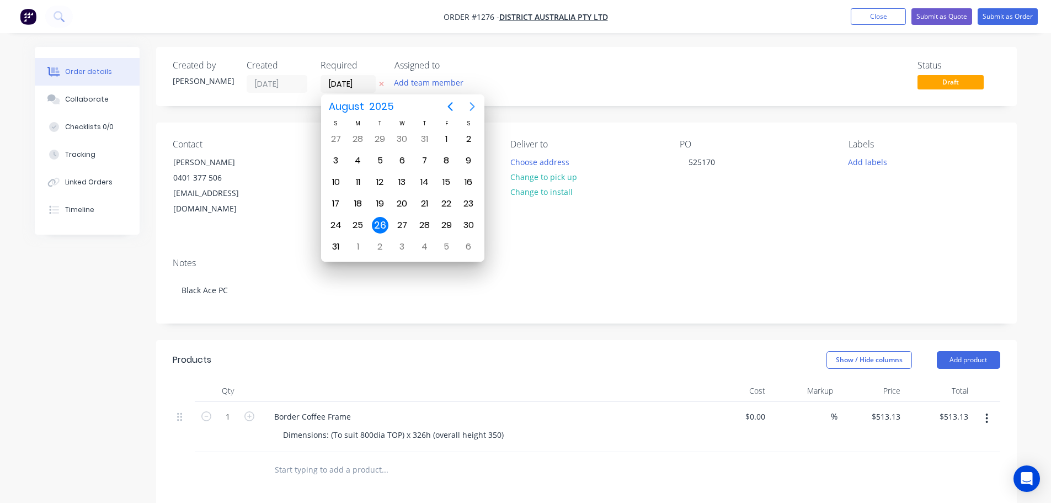
click at [476, 107] on icon "Next page" at bounding box center [472, 106] width 13 height 13
click at [379, 156] on div "9" at bounding box center [380, 160] width 17 height 17
type input "[DATE]"
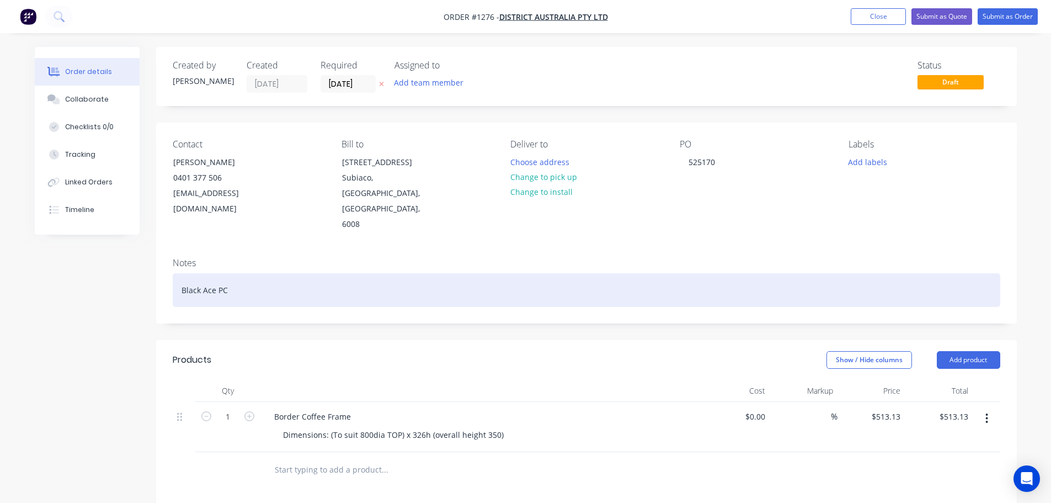
click at [459, 273] on div "Black Ace PC" at bounding box center [587, 290] width 828 height 34
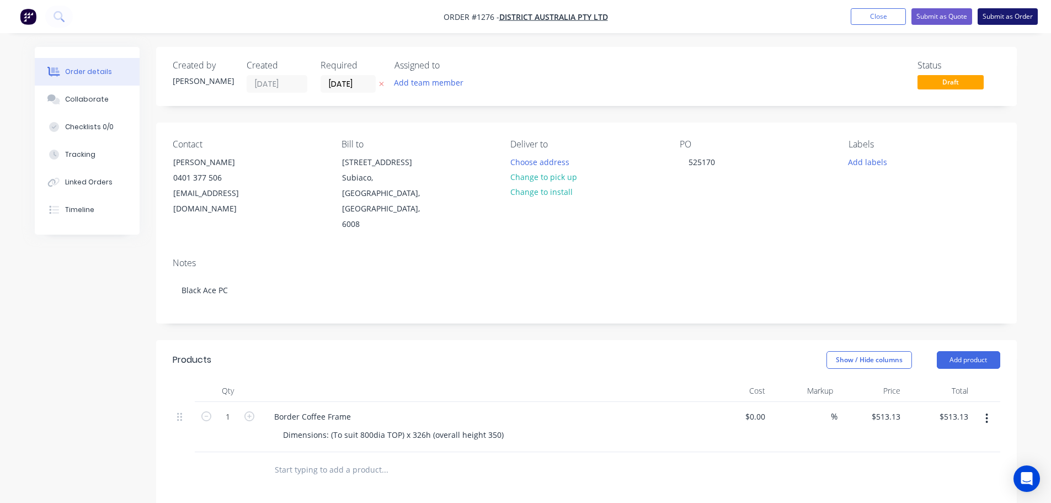
click at [722, 20] on button "Submit as Order" at bounding box center [1008, 16] width 60 height 17
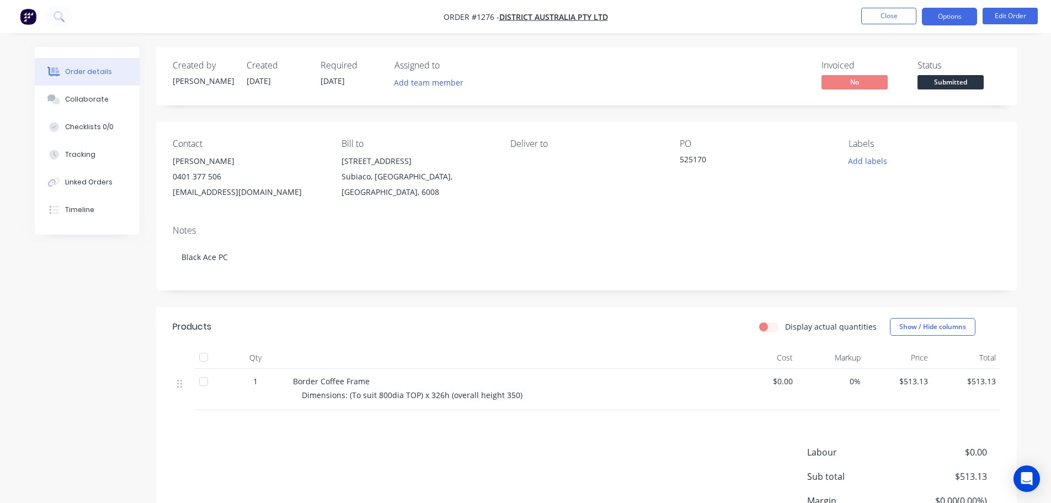
click at [722, 9] on button "Options" at bounding box center [949, 17] width 55 height 18
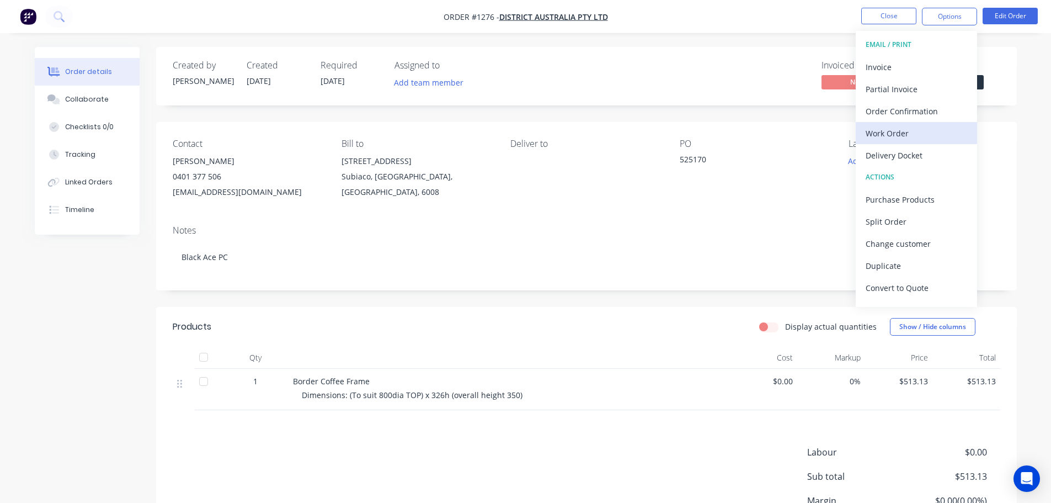
click at [722, 133] on div "Work Order" at bounding box center [917, 133] width 102 height 16
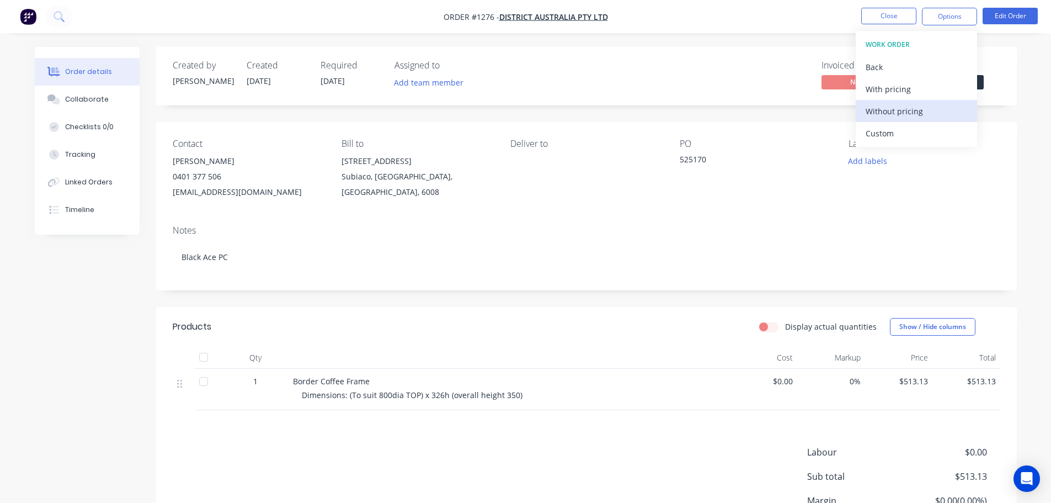
click at [722, 115] on div "Without pricing" at bounding box center [917, 111] width 102 height 16
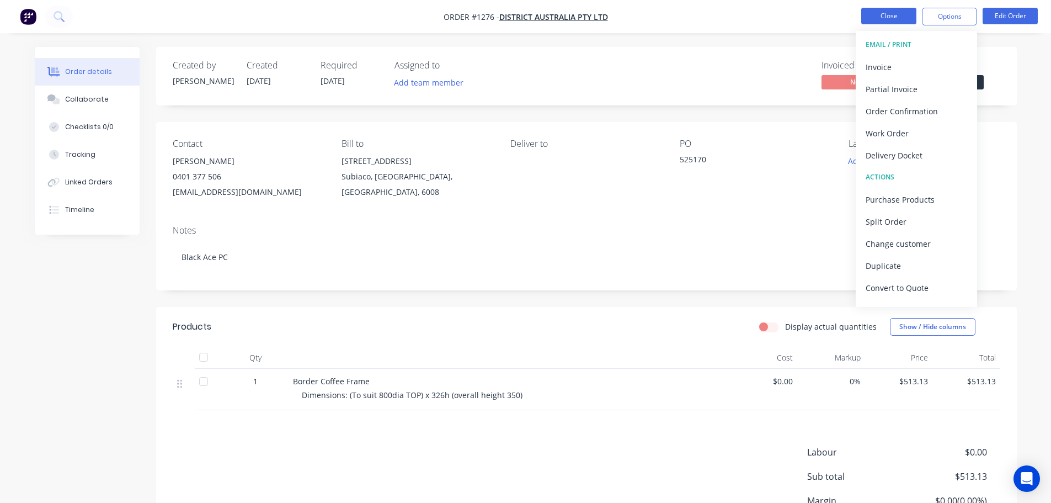
click at [722, 19] on button "Close" at bounding box center [888, 16] width 55 height 17
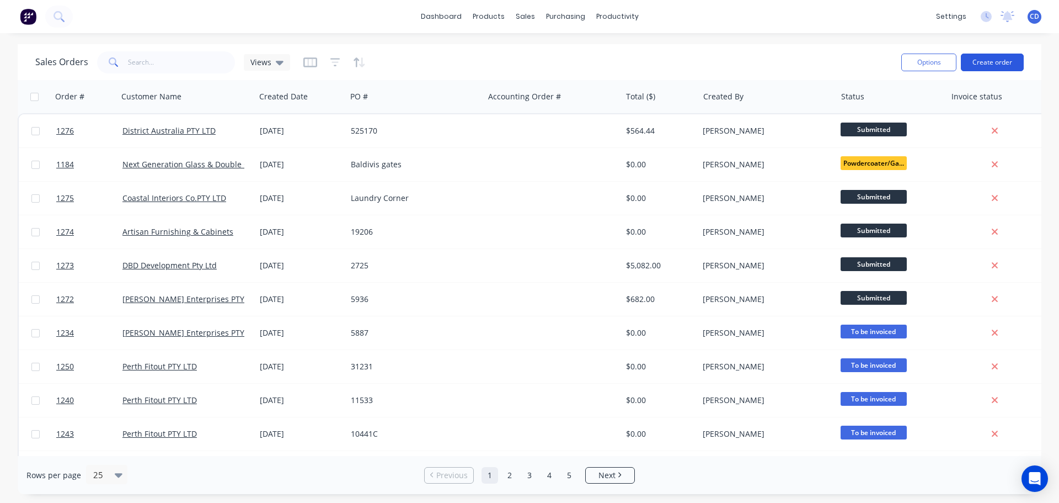
click at [722, 62] on button "Create order" at bounding box center [992, 63] width 63 height 18
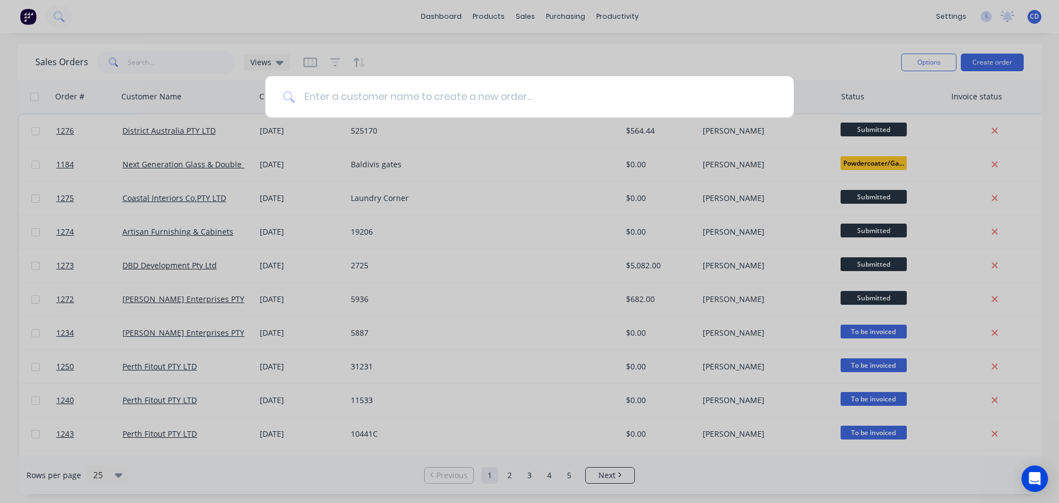
click at [438, 95] on input at bounding box center [535, 96] width 481 height 41
type input "coastal"
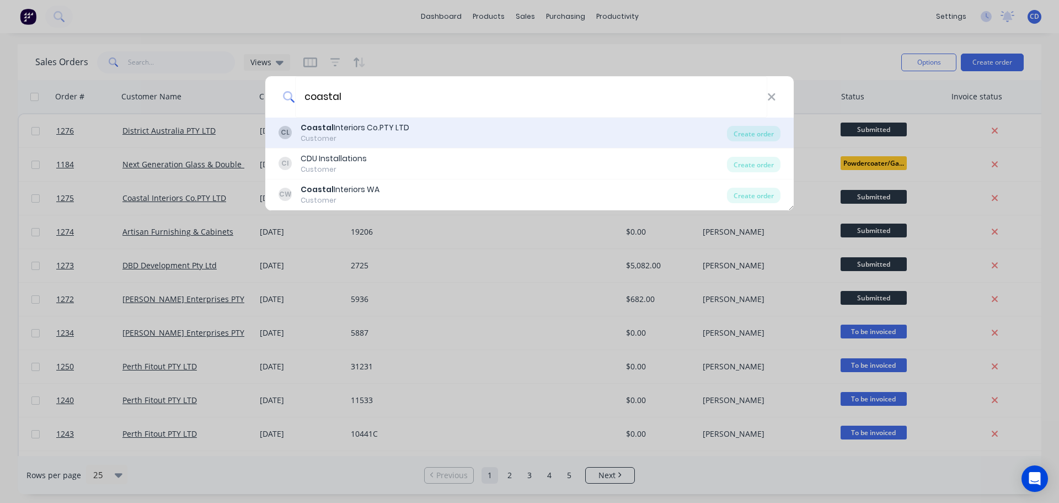
click at [386, 135] on div "Customer" at bounding box center [355, 139] width 109 height 10
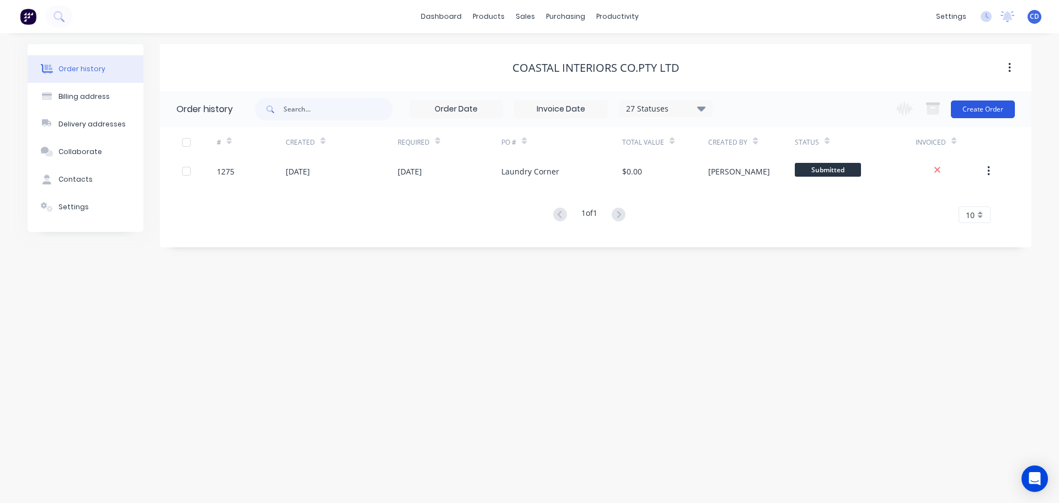
click at [722, 107] on button "Create Order" at bounding box center [983, 109] width 64 height 18
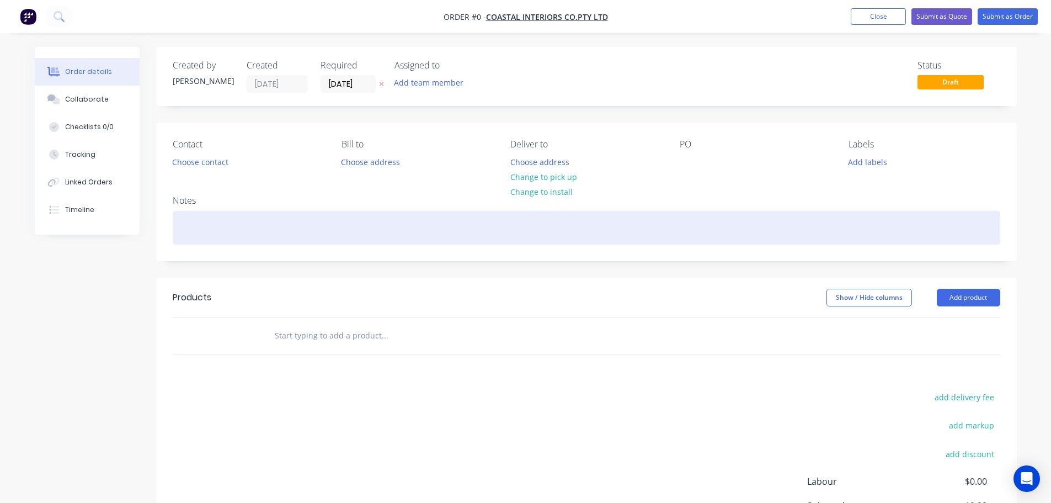
click at [199, 233] on div at bounding box center [587, 228] width 828 height 34
click at [246, 226] on div "White satin [p" at bounding box center [587, 228] width 828 height 34
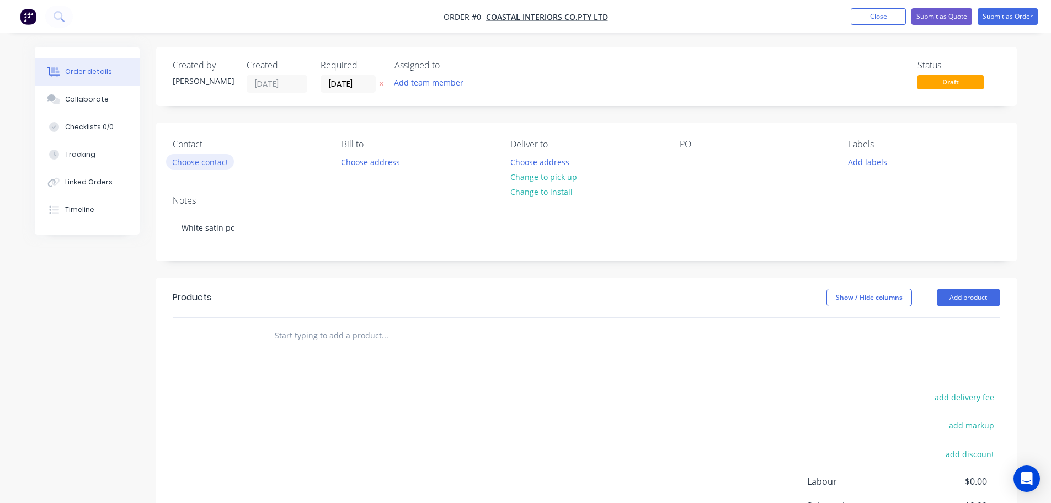
click at [189, 159] on div "Order details Collaborate Checklists 0/0 Tracking Linked Orders Timeline Order …" at bounding box center [526, 341] width 1004 height 589
click at [181, 162] on button "Choose contact" at bounding box center [200, 161] width 68 height 15
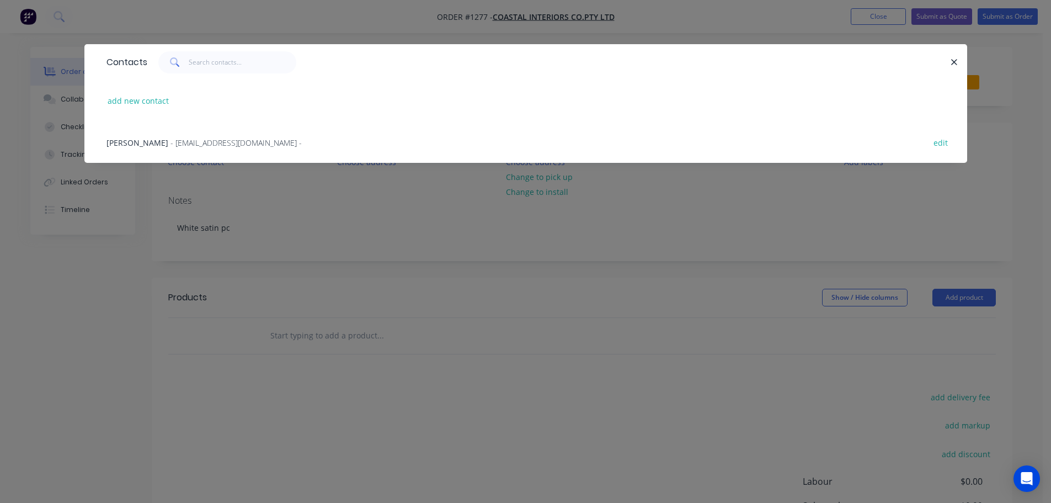
click at [158, 136] on div "[PERSON_NAME] - [EMAIL_ADDRESS][DOMAIN_NAME] - edit" at bounding box center [526, 141] width 850 height 41
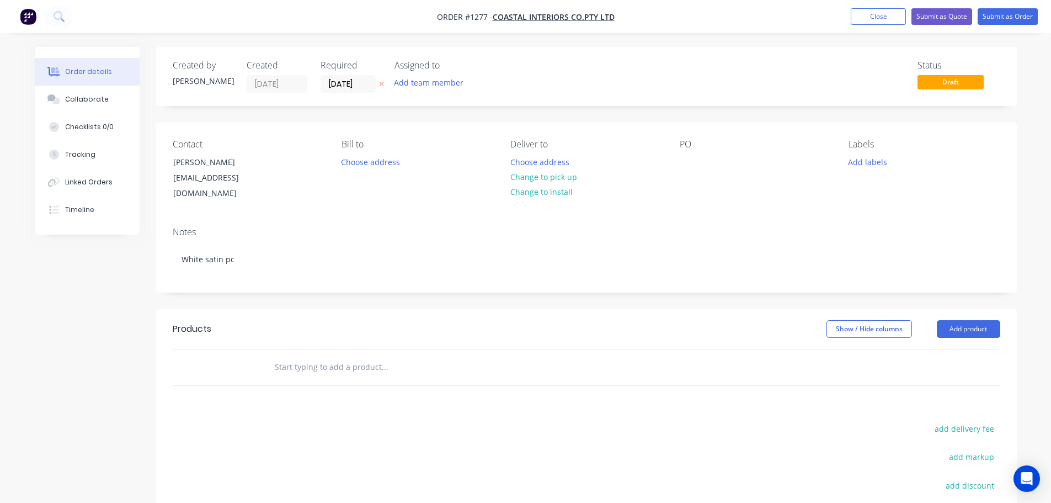
click at [675, 157] on div "Contact [PERSON_NAME] [EMAIL_ADDRESS][DOMAIN_NAME] [PERSON_NAME] to Choose addr…" at bounding box center [586, 169] width 861 height 95
click at [681, 157] on div at bounding box center [689, 162] width 18 height 16
click at [350, 86] on input "[DATE]" at bounding box center [348, 84] width 54 height 17
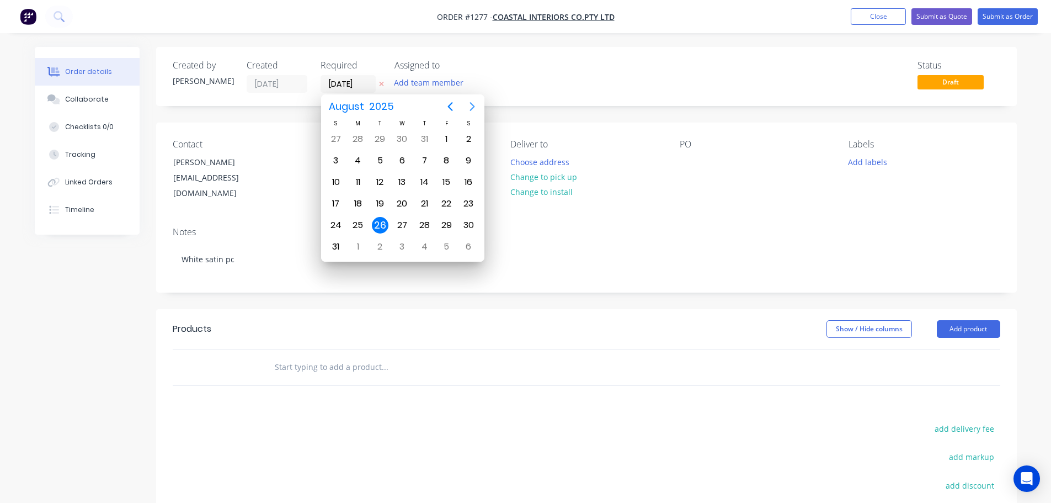
click at [468, 107] on icon "Next page" at bounding box center [472, 106] width 13 height 13
click at [377, 158] on div "9" at bounding box center [380, 160] width 17 height 17
type input "[DATE]"
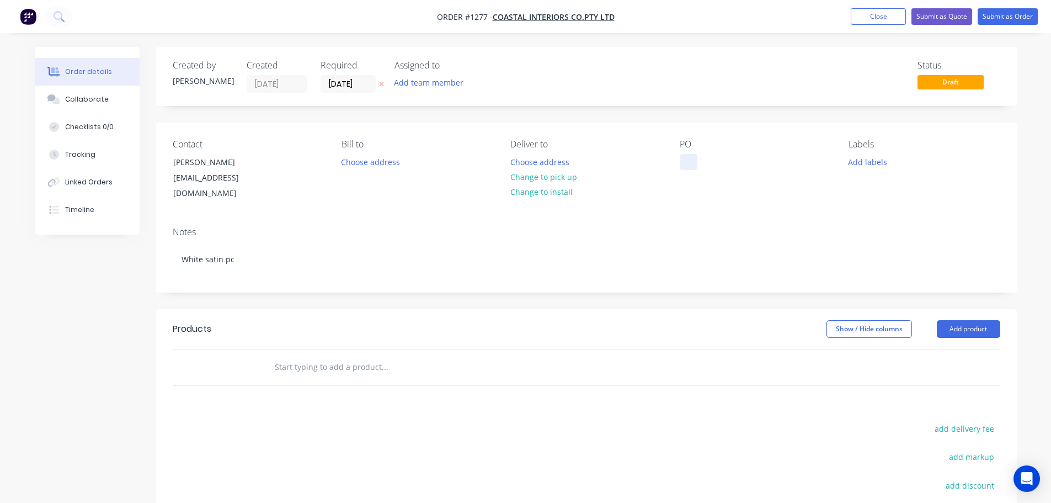
click at [685, 159] on div at bounding box center [689, 162] width 18 height 16
click at [465, 227] on div "Notes" at bounding box center [587, 232] width 828 height 10
click at [722, 21] on button "Close" at bounding box center [878, 16] width 55 height 17
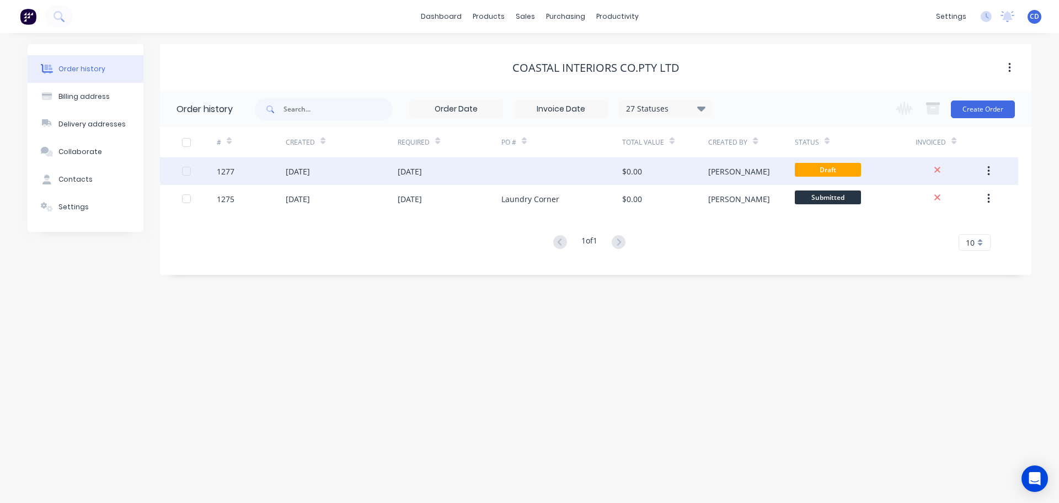
click at [722, 162] on button "button" at bounding box center [989, 171] width 26 height 20
click at [722, 196] on div "Archive" at bounding box center [949, 200] width 85 height 16
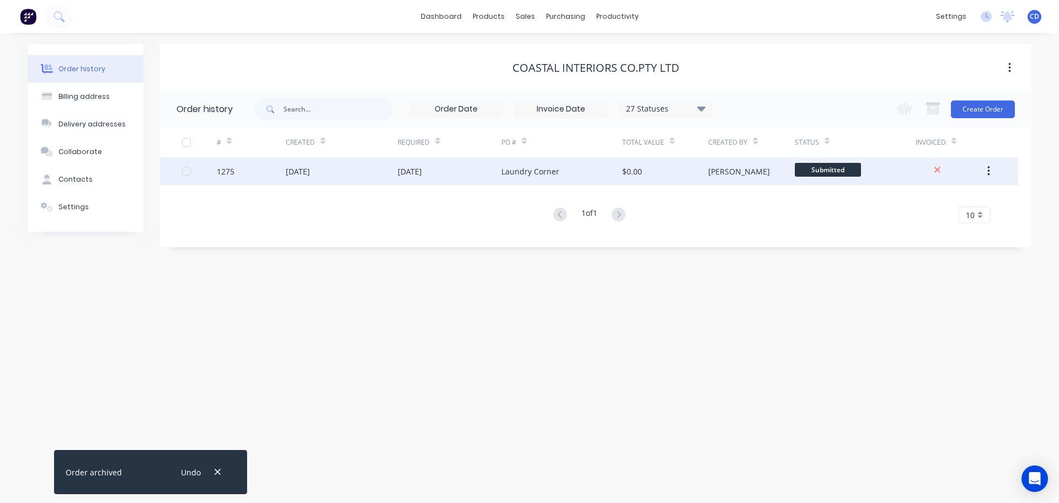
click at [422, 173] on div "[DATE]" at bounding box center [410, 172] width 24 height 12
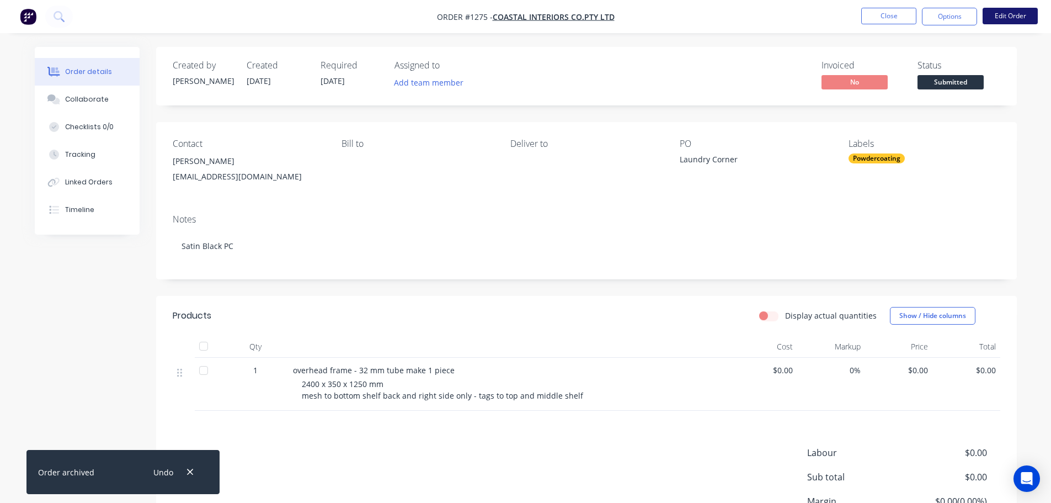
click at [722, 16] on button "Edit Order" at bounding box center [1010, 16] width 55 height 17
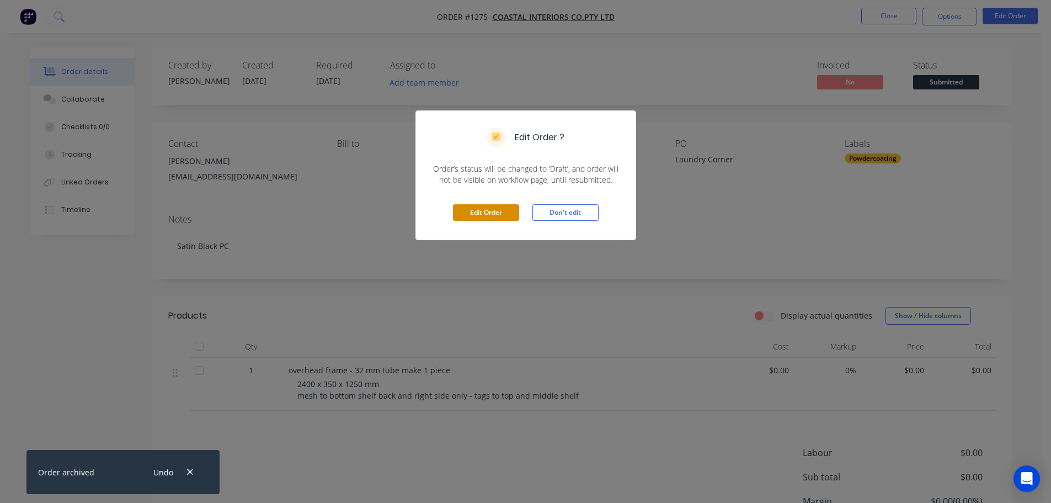
click at [486, 215] on button "Edit Order" at bounding box center [486, 212] width 66 height 17
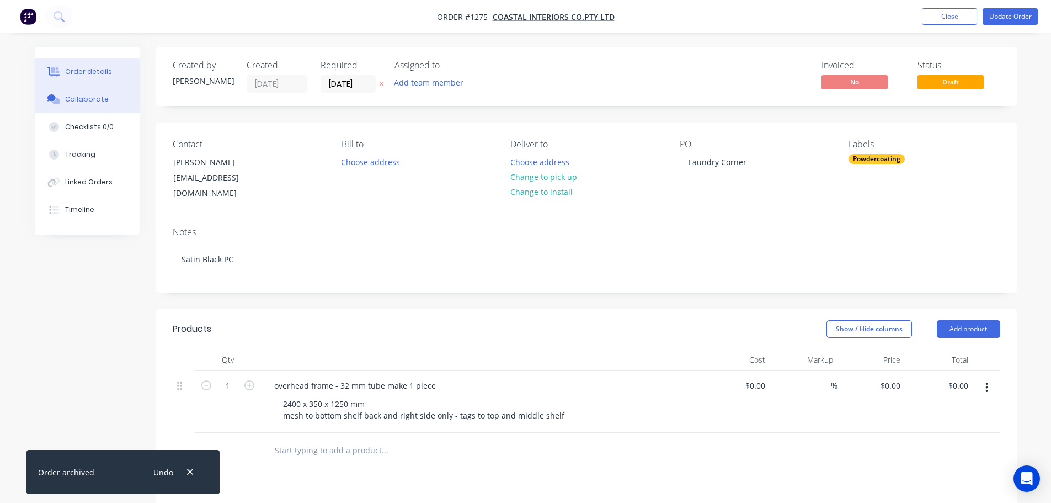
click at [94, 98] on div "Collaborate" at bounding box center [87, 99] width 44 height 10
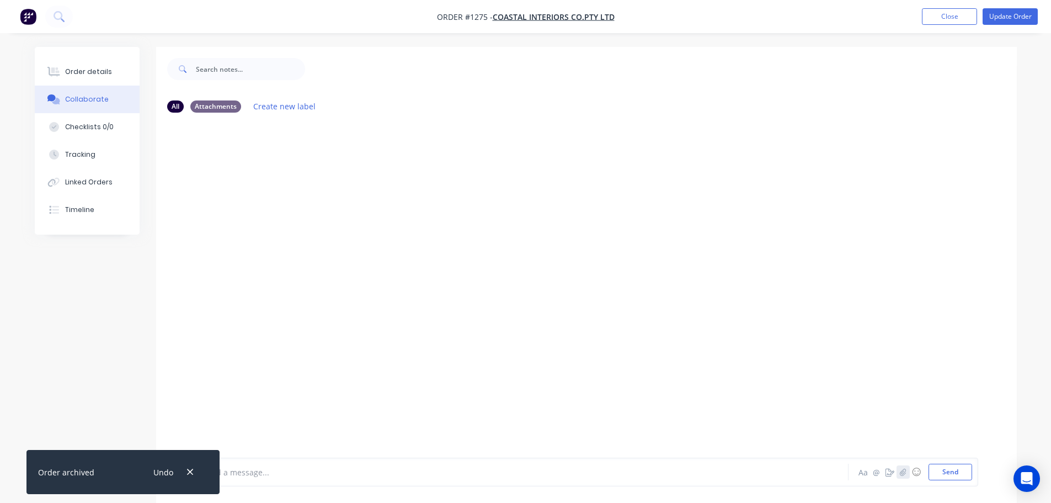
click at [722, 473] on icon "button" at bounding box center [902, 472] width 7 height 8
click at [722, 483] on div "Add a message... Aa @ ☺ Send" at bounding box center [589, 443] width 778 height 85
click at [722, 475] on button "Send" at bounding box center [951, 471] width 44 height 17
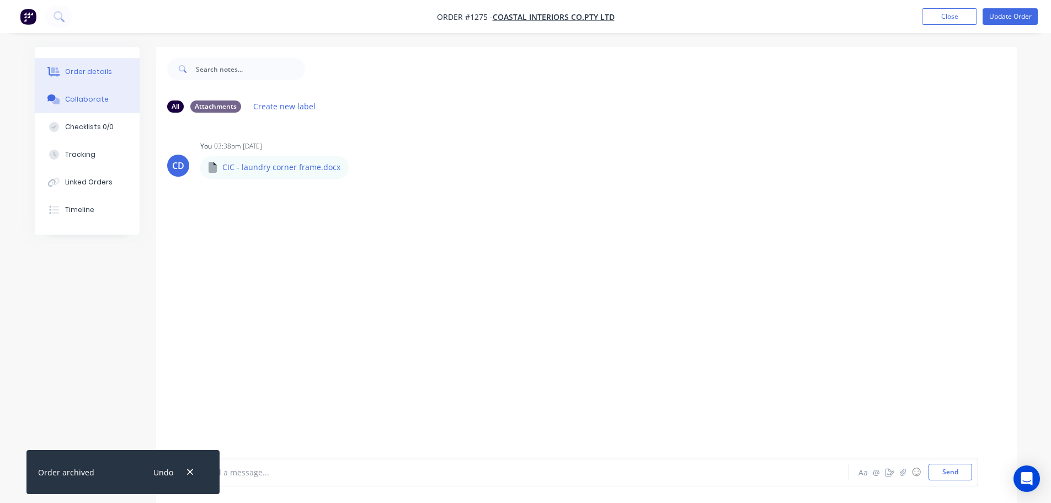
click at [95, 70] on div "Order details" at bounding box center [88, 72] width 47 height 10
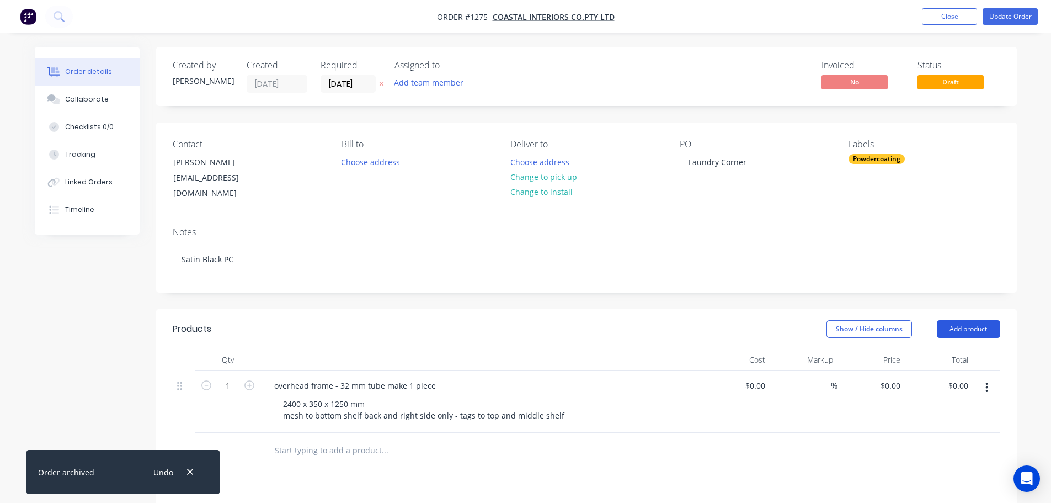
click at [722, 320] on button "Add product" at bounding box center [968, 329] width 63 height 18
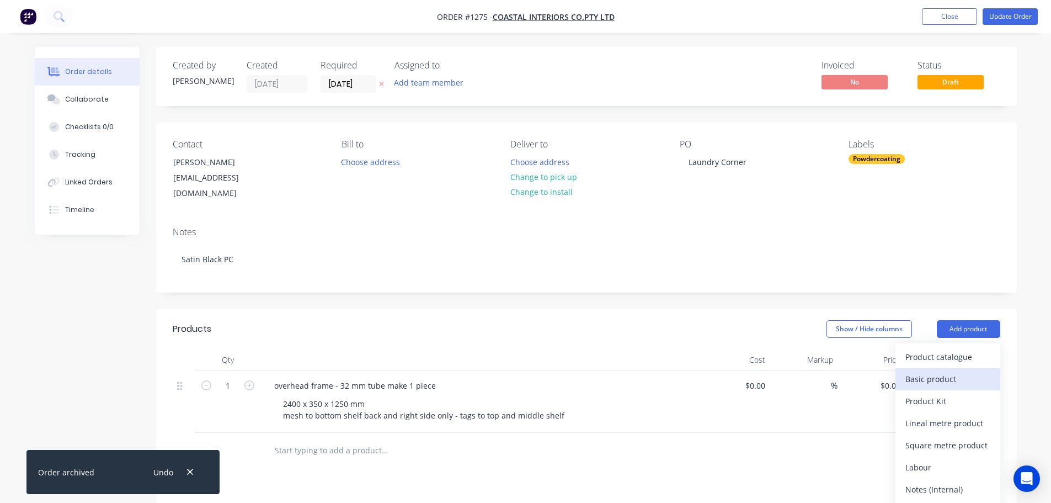
click at [722, 371] on div "Basic product" at bounding box center [947, 379] width 85 height 16
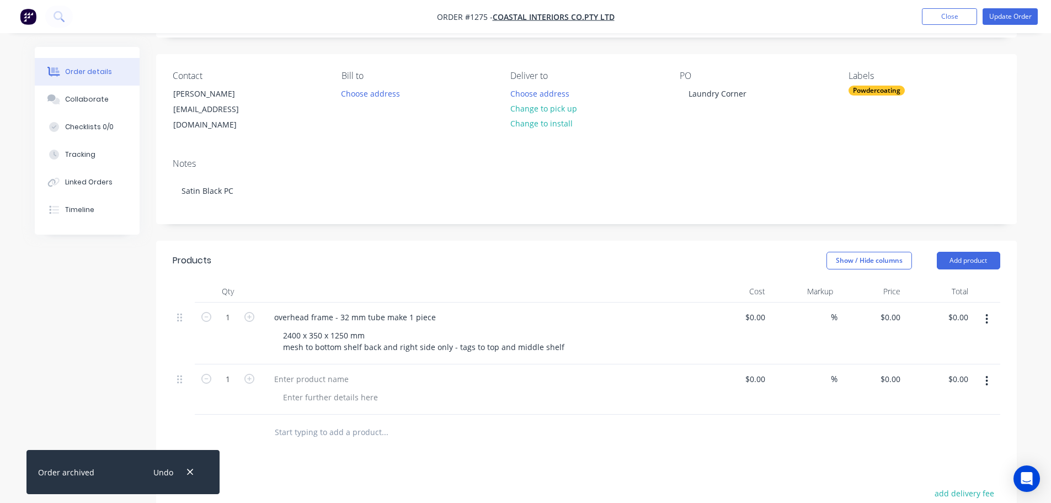
scroll to position [166, 0]
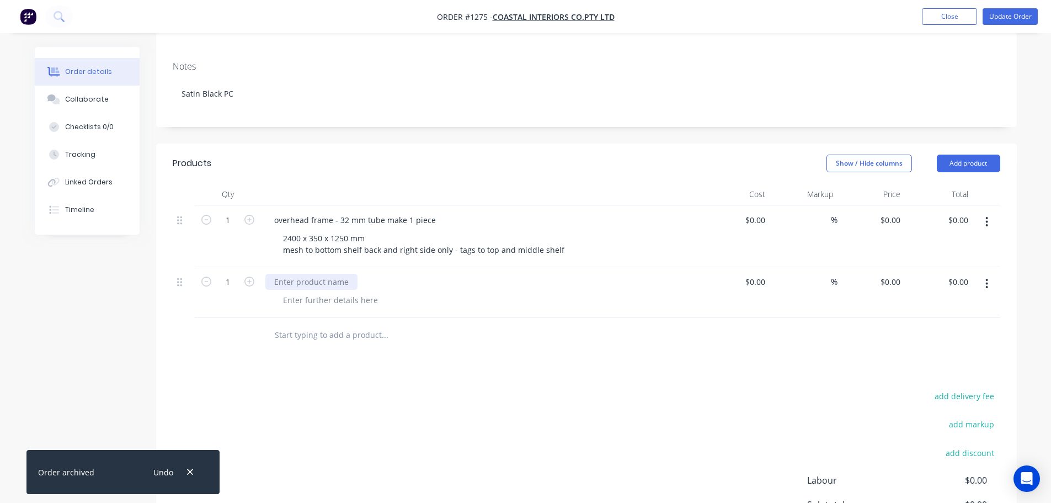
click at [286, 274] on div at bounding box center [311, 282] width 92 height 16
click at [372, 274] on div "1 off bench frame- 2700" at bounding box center [481, 282] width 433 height 16
click at [366, 274] on div "1 off bench frame- 2700" at bounding box center [318, 282] width 106 height 16
click at [351, 292] on div at bounding box center [330, 300] width 113 height 16
click at [349, 292] on div at bounding box center [330, 300] width 113 height 16
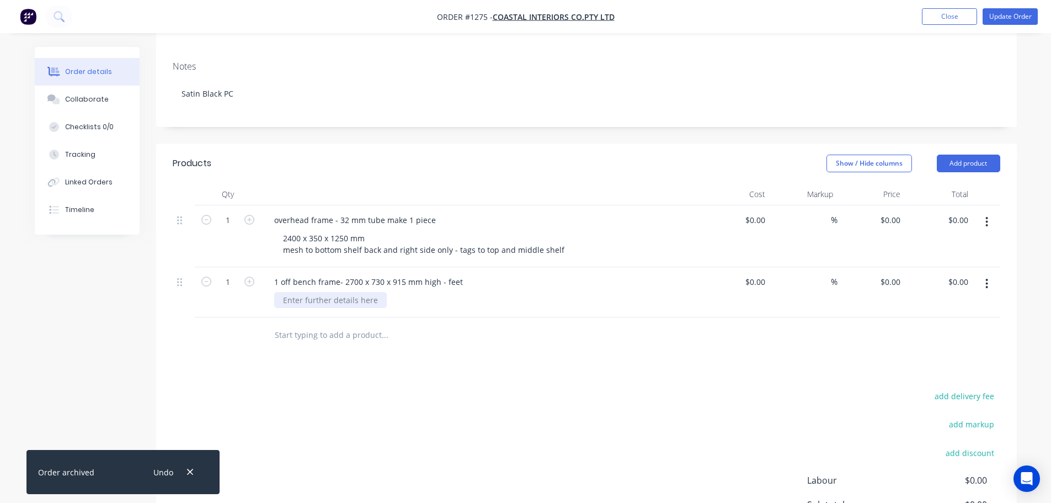
click at [349, 292] on div at bounding box center [330, 300] width 113 height 16
click at [291, 292] on div "WHITE satin PC" at bounding box center [310, 300] width 73 height 16
click at [722, 14] on button "Update Order" at bounding box center [1010, 16] width 55 height 17
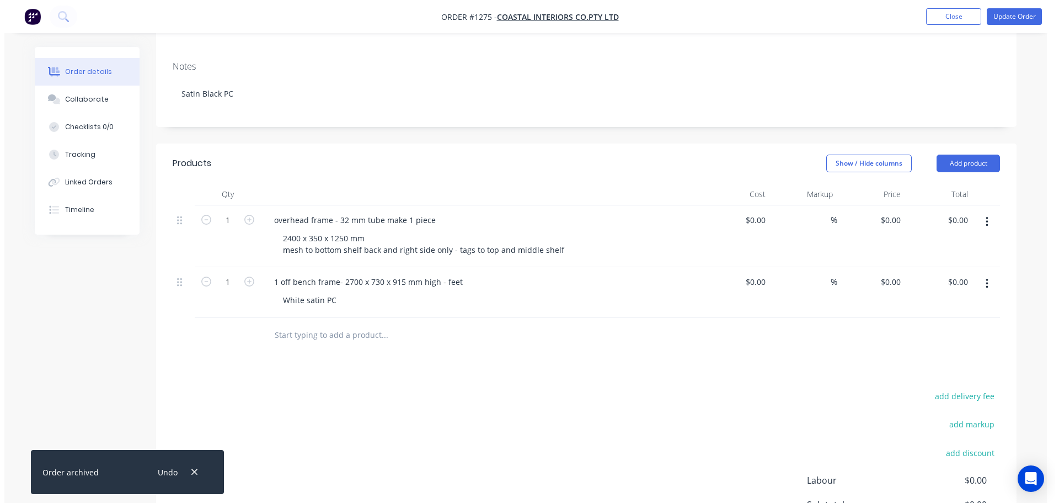
scroll to position [0, 0]
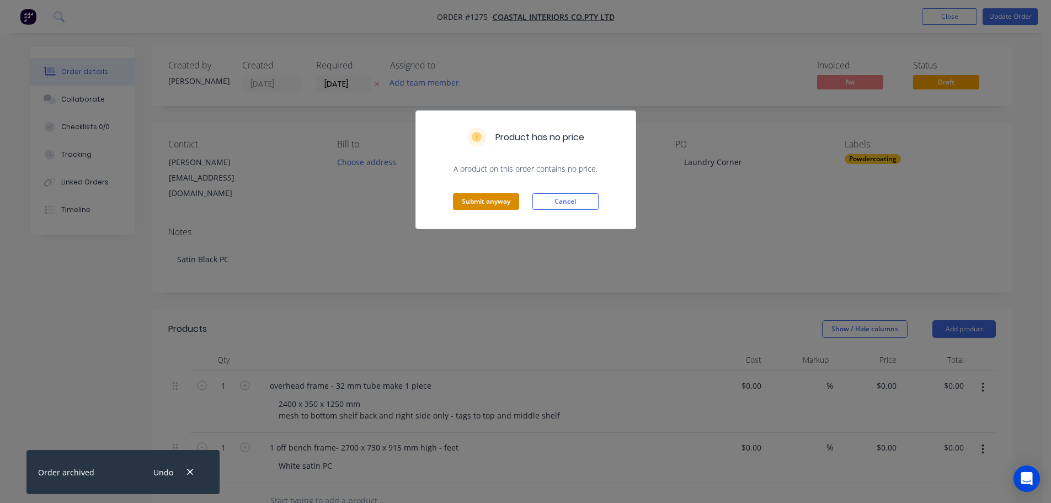
click at [505, 204] on button "Submit anyway" at bounding box center [486, 201] width 66 height 17
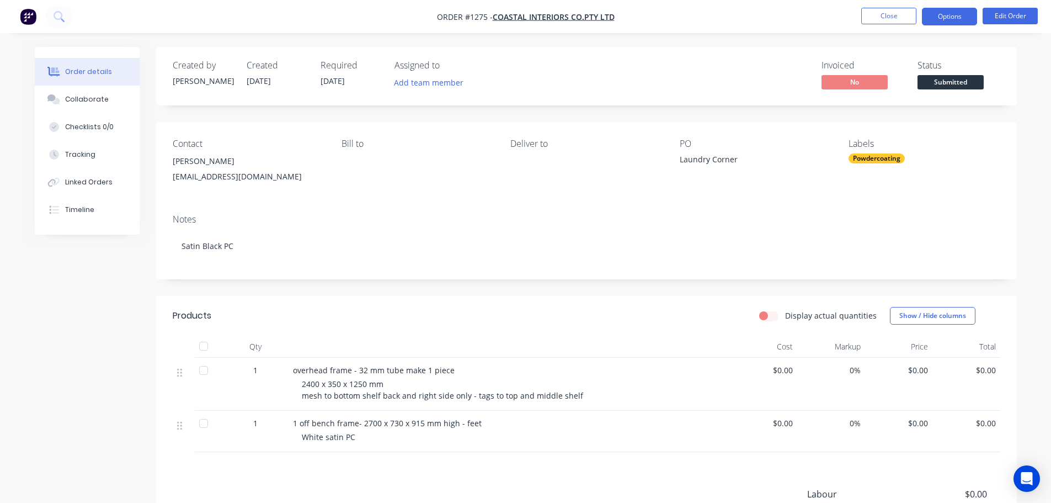
click at [722, 20] on button "Options" at bounding box center [949, 17] width 55 height 18
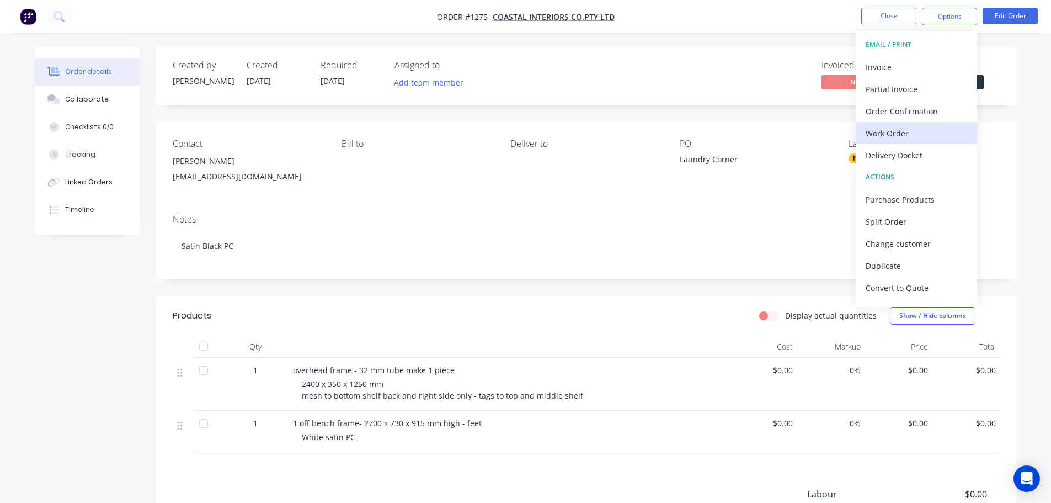
click at [722, 134] on div "Work Order" at bounding box center [917, 133] width 102 height 16
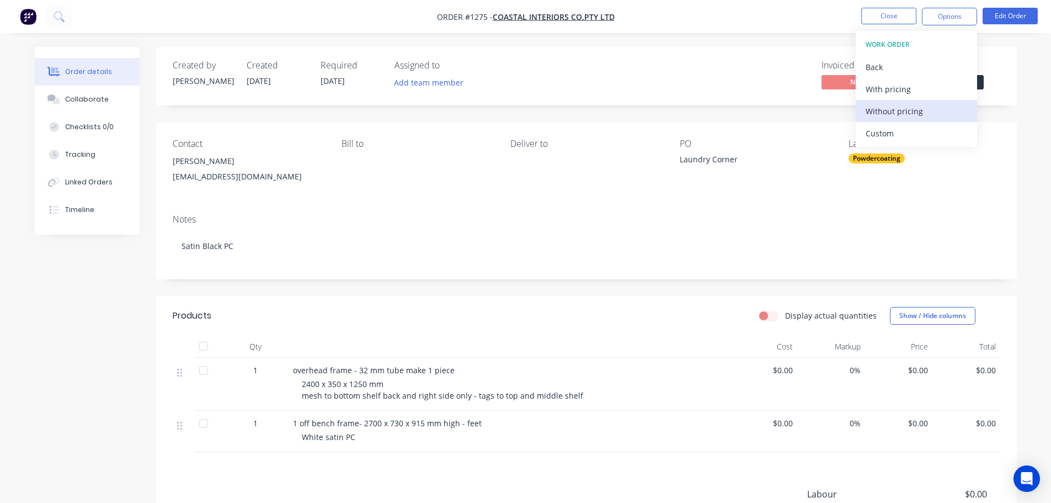
click at [722, 113] on div "Without pricing" at bounding box center [917, 111] width 102 height 16
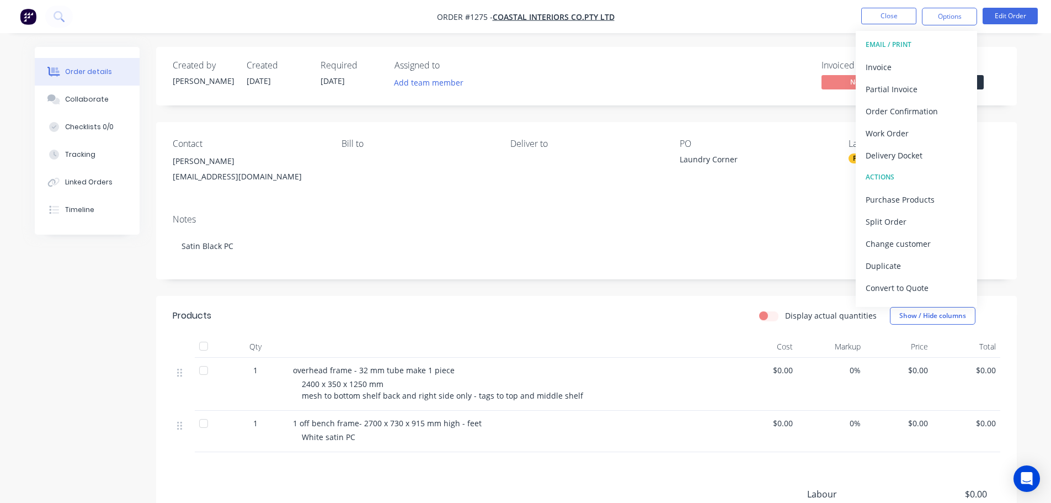
click at [520, 225] on div "Notes Satin Black PC" at bounding box center [586, 242] width 861 height 74
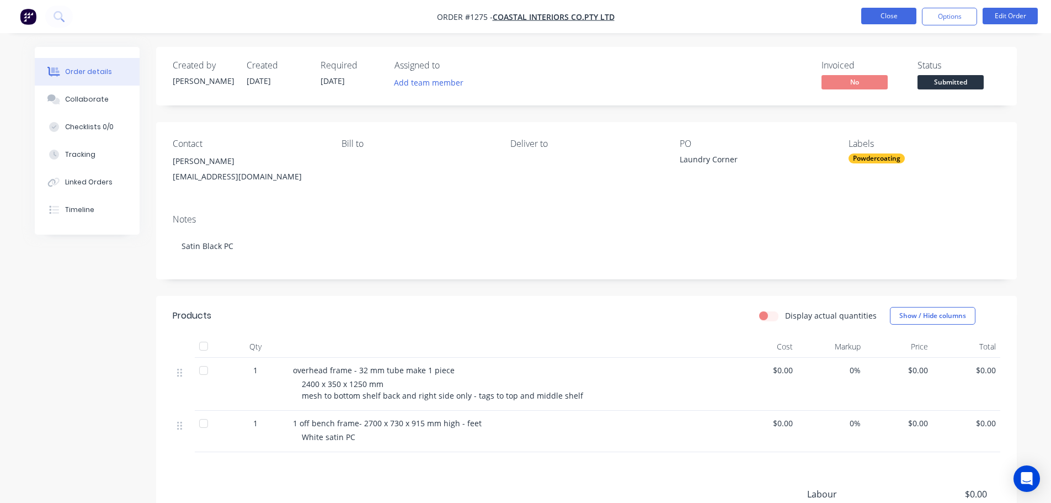
click at [722, 19] on button "Close" at bounding box center [888, 16] width 55 height 17
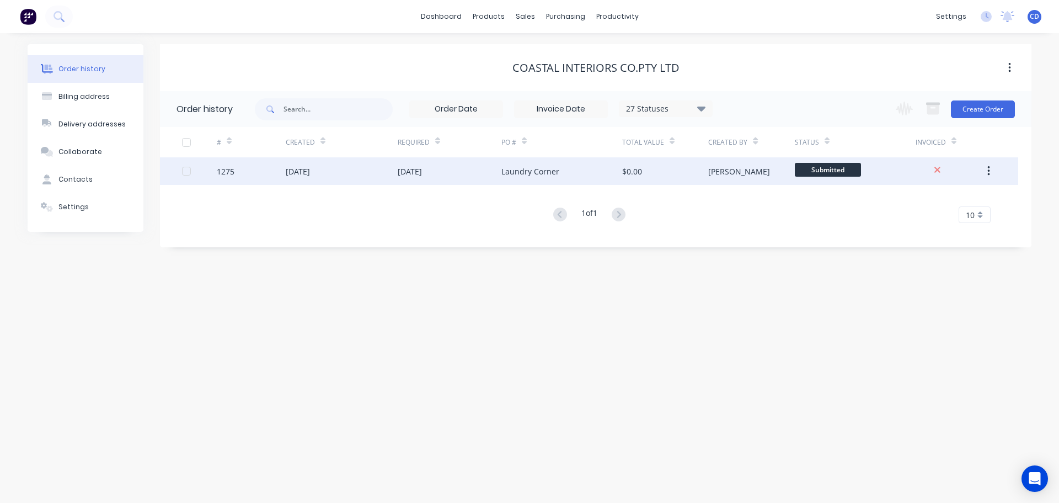
click at [254, 170] on div "1275" at bounding box center [251, 171] width 69 height 28
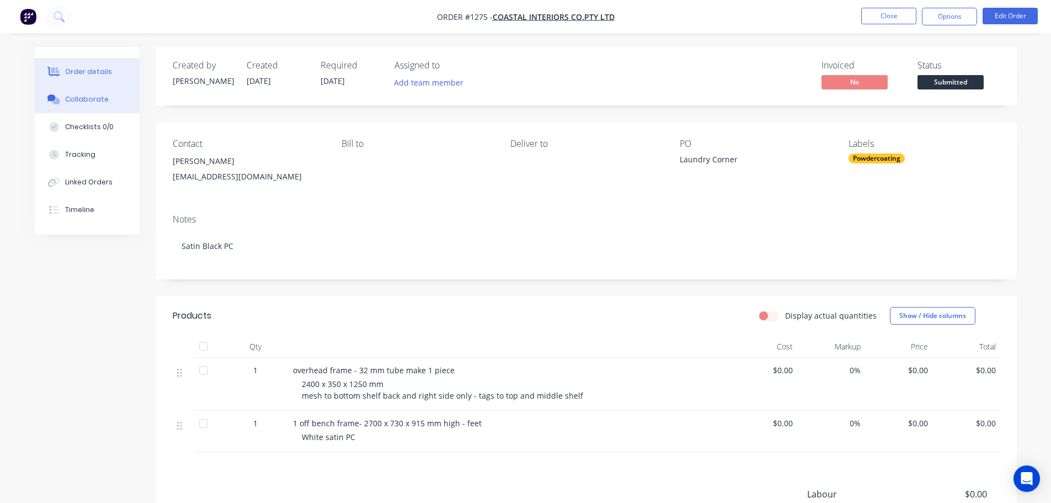
click at [90, 94] on div "Collaborate" at bounding box center [87, 99] width 44 height 10
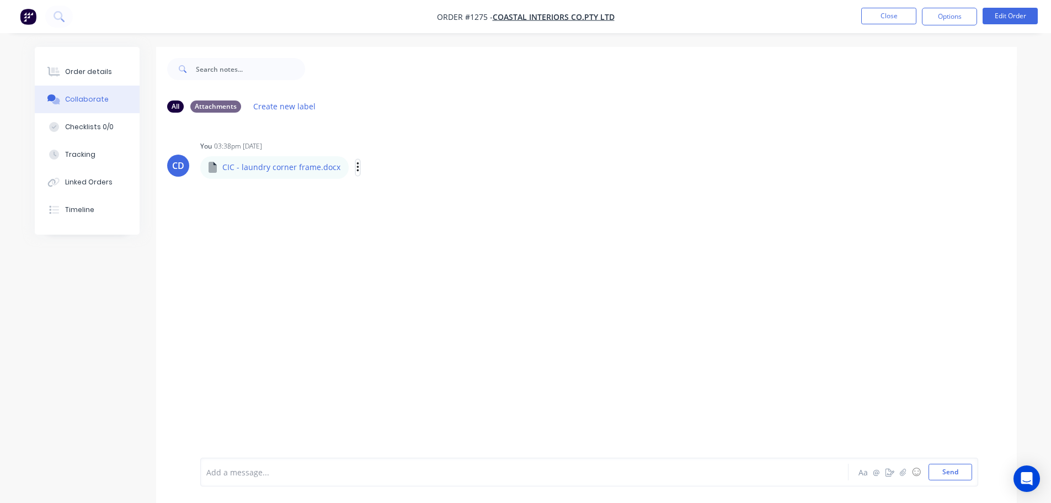
click at [356, 167] on icon "button" at bounding box center [357, 167] width 3 height 13
click at [0, 0] on button "Download" at bounding box center [0, 0] width 0 height 0
click at [722, 116] on div "All Attachments Create new label" at bounding box center [586, 106] width 861 height 30
click at [722, 19] on button "Close" at bounding box center [888, 16] width 55 height 17
